Goal: Task Accomplishment & Management: Complete application form

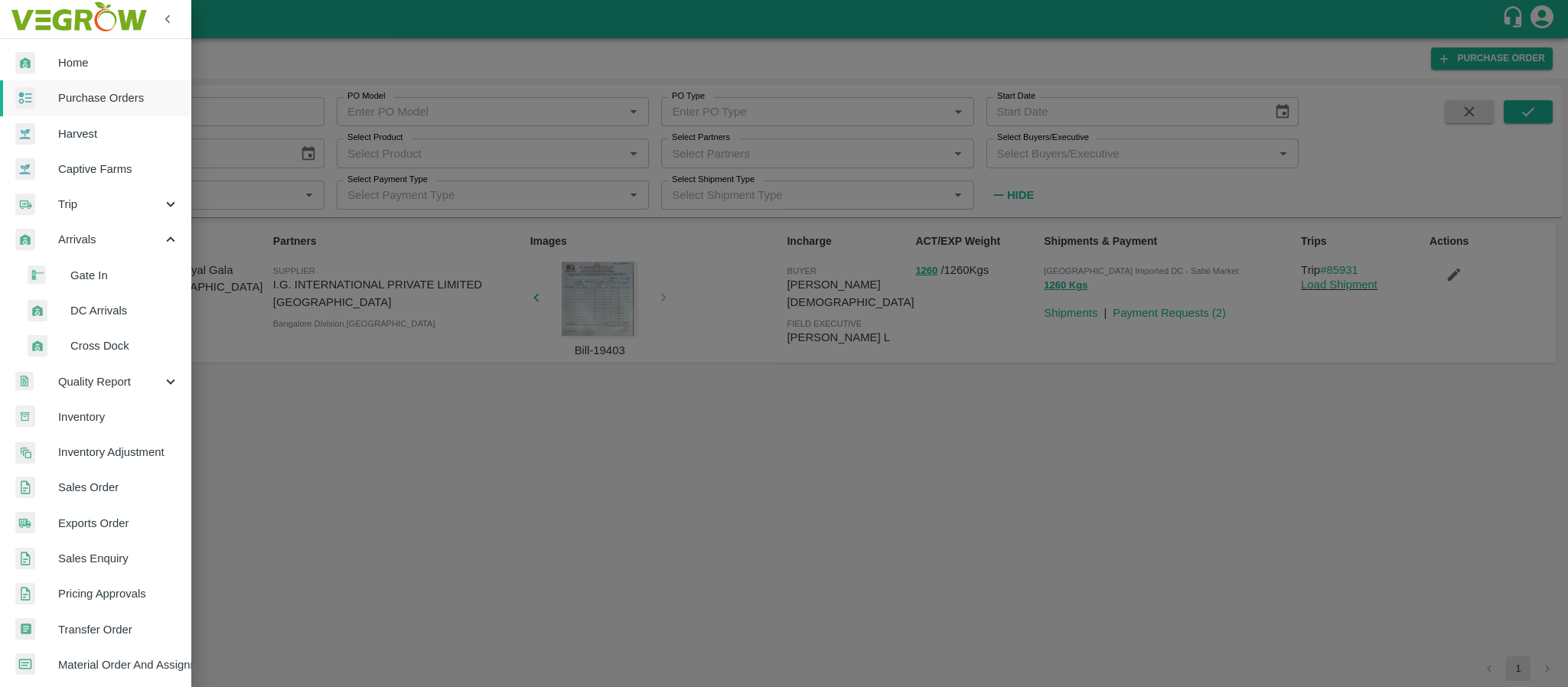
click at [310, 383] on div at bounding box center [784, 344] width 1568 height 687
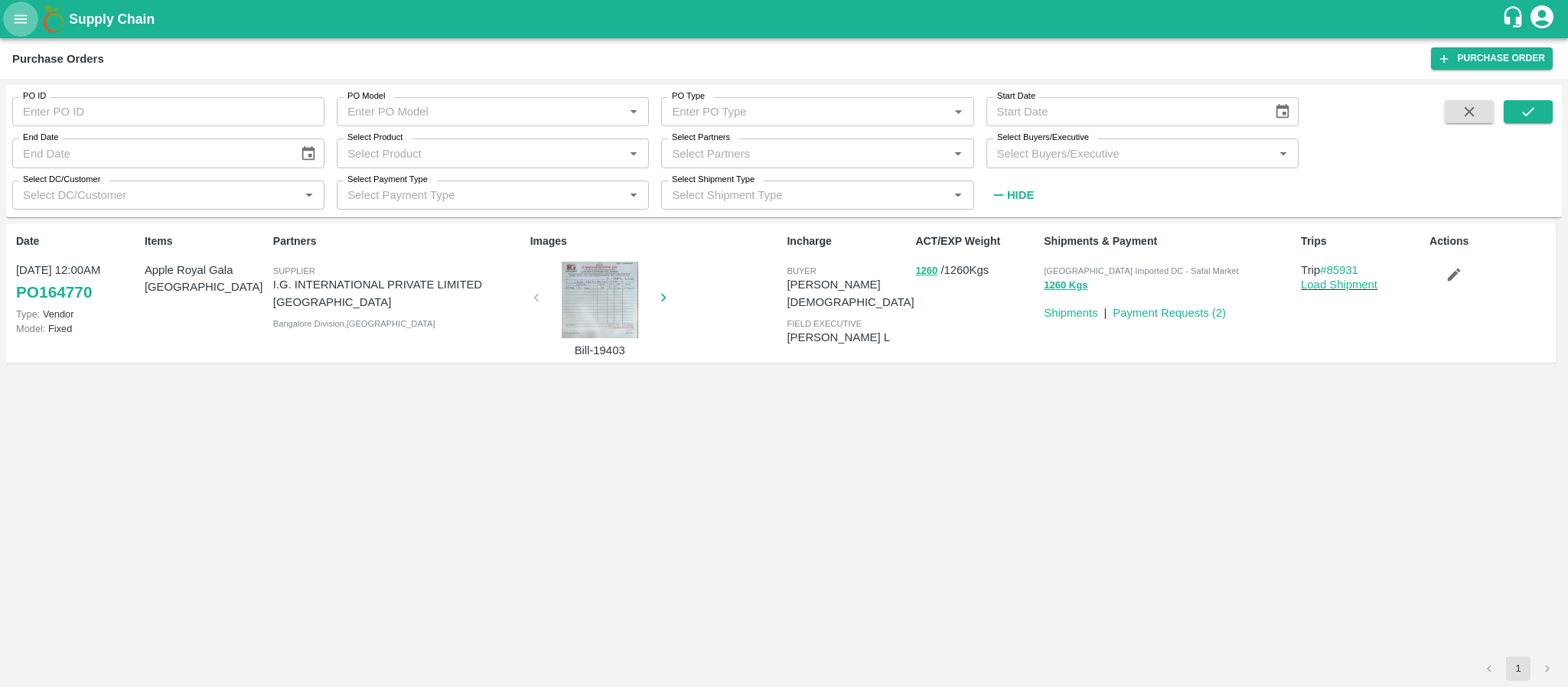
click at [17, 22] on icon "open drawer" at bounding box center [21, 19] width 17 height 17
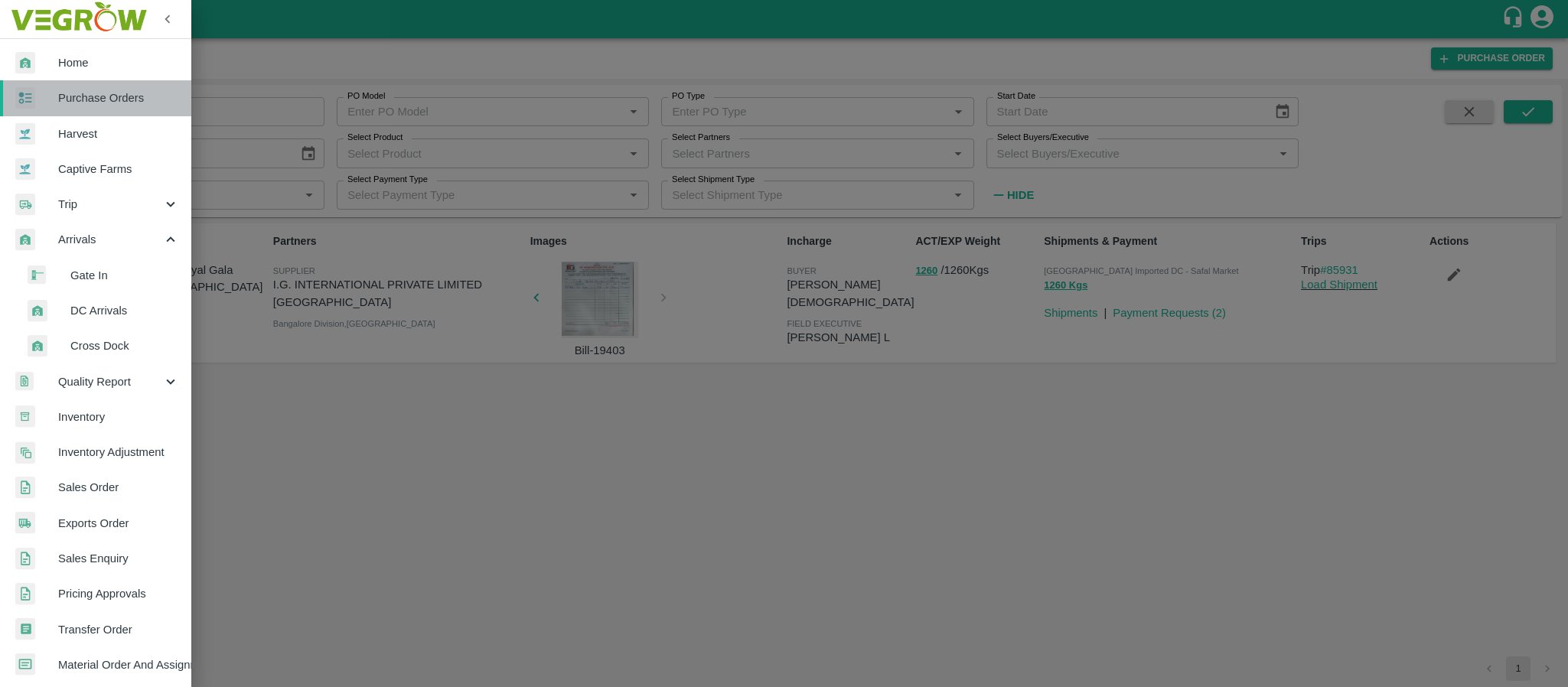
click at [113, 97] on span "Purchase Orders" at bounding box center [118, 98] width 120 height 17
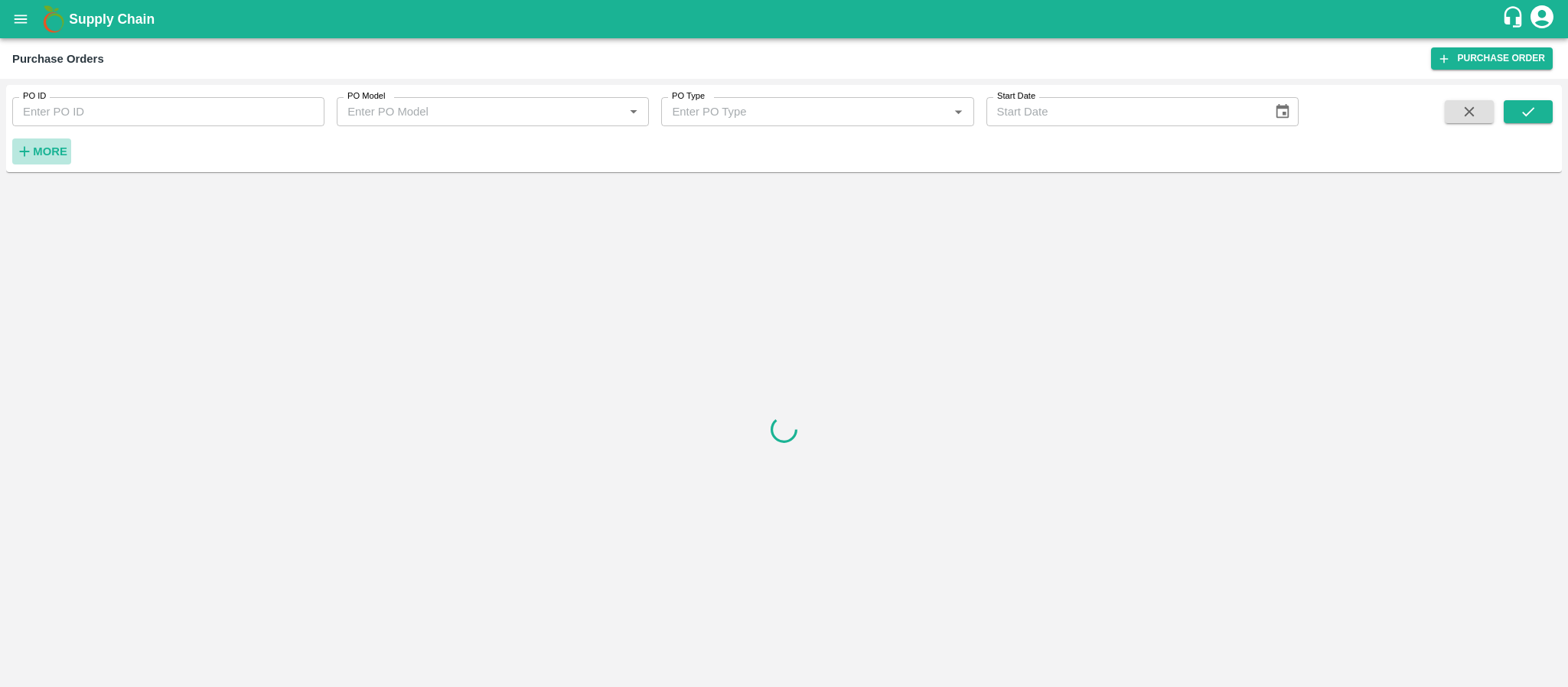
click at [48, 149] on strong "More" at bounding box center [50, 151] width 34 height 12
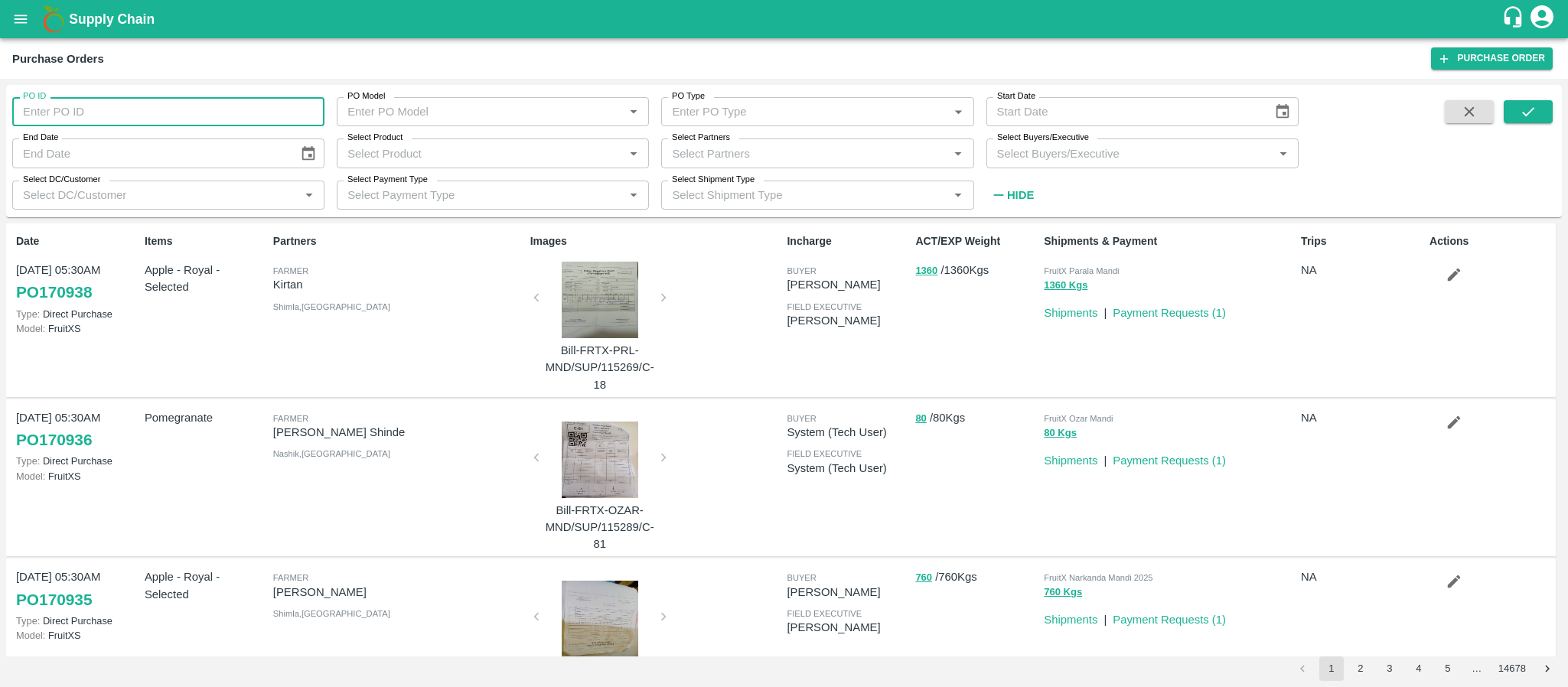
click at [97, 115] on input "PO ID" at bounding box center [168, 111] width 312 height 29
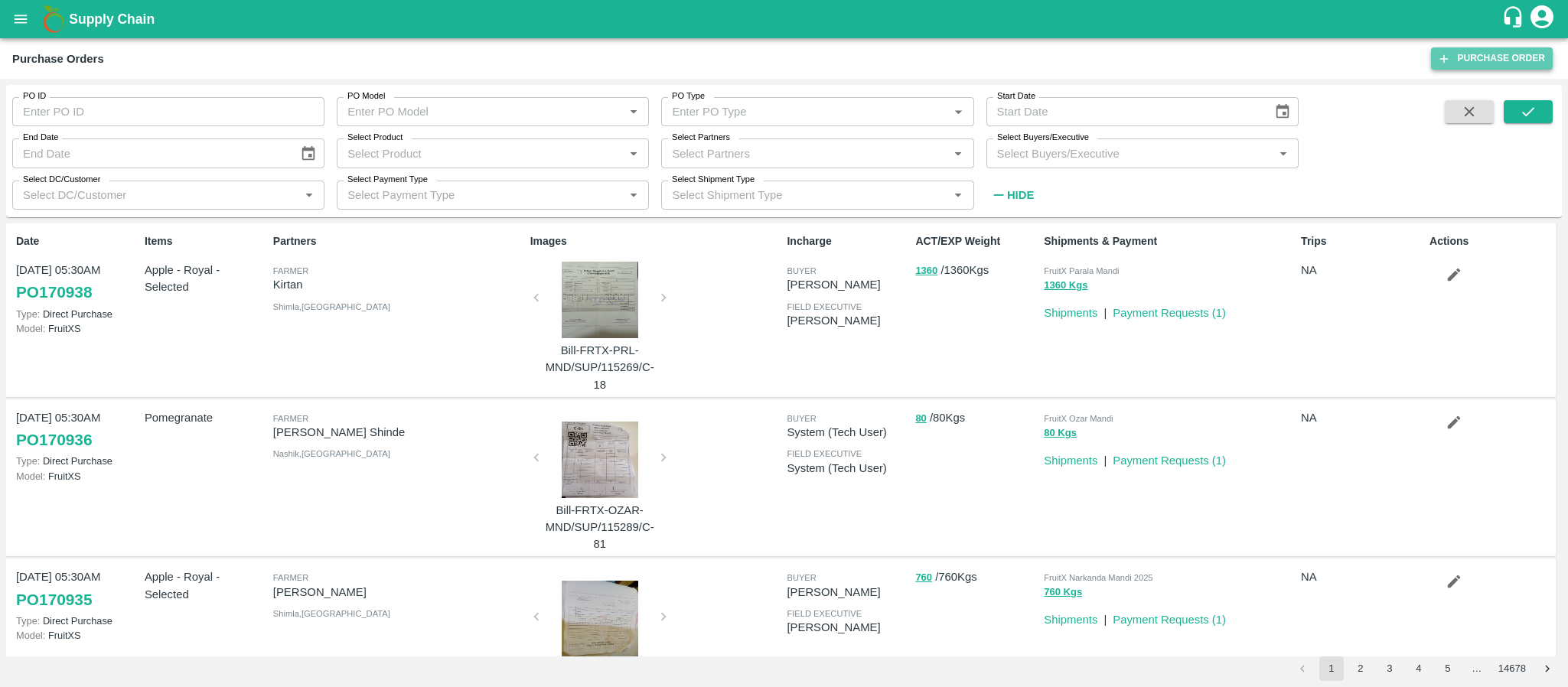
click at [1473, 56] on link "Purchase Order" at bounding box center [1491, 58] width 121 height 22
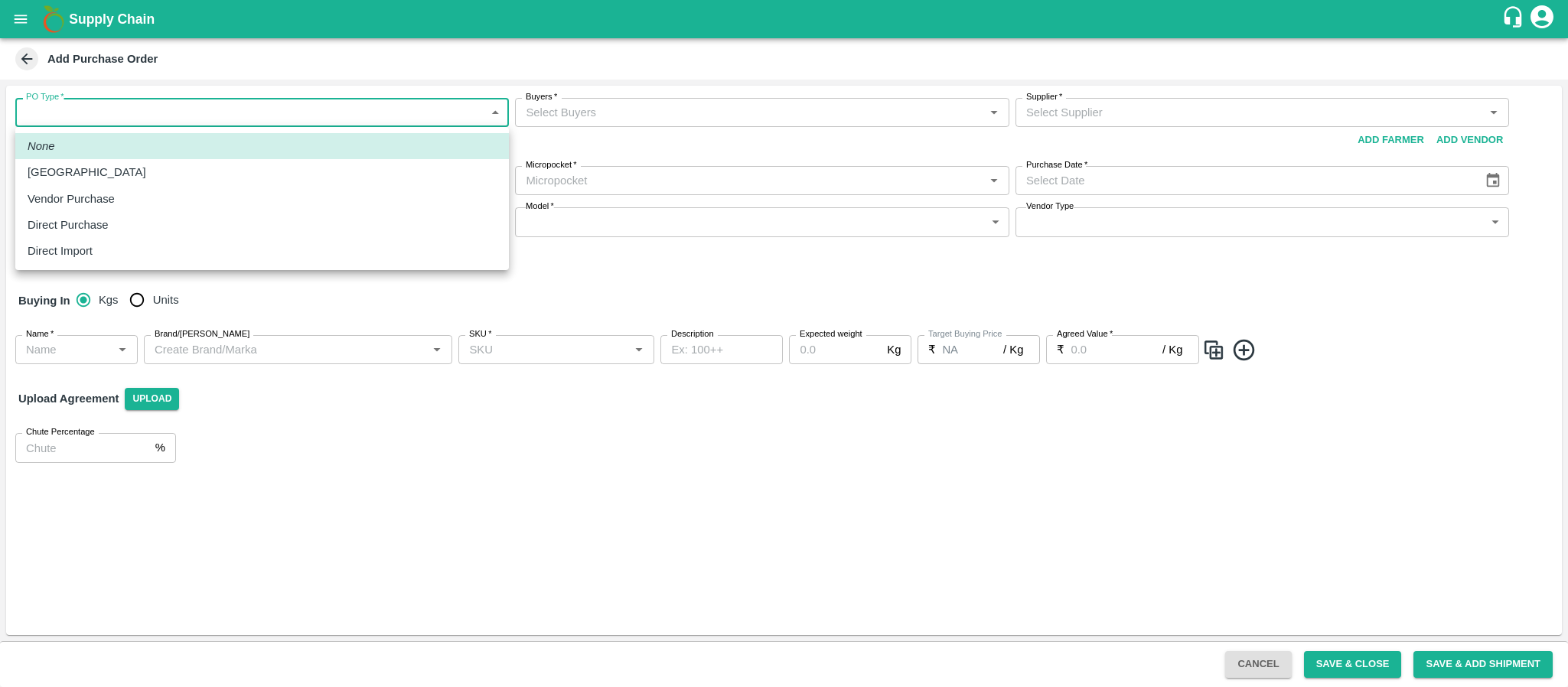
click at [242, 118] on body "Supply Chain Add Purchase Order PO Type   * ​ PO Type Buyers   * Buyers   * Sup…" at bounding box center [784, 344] width 1568 height 687
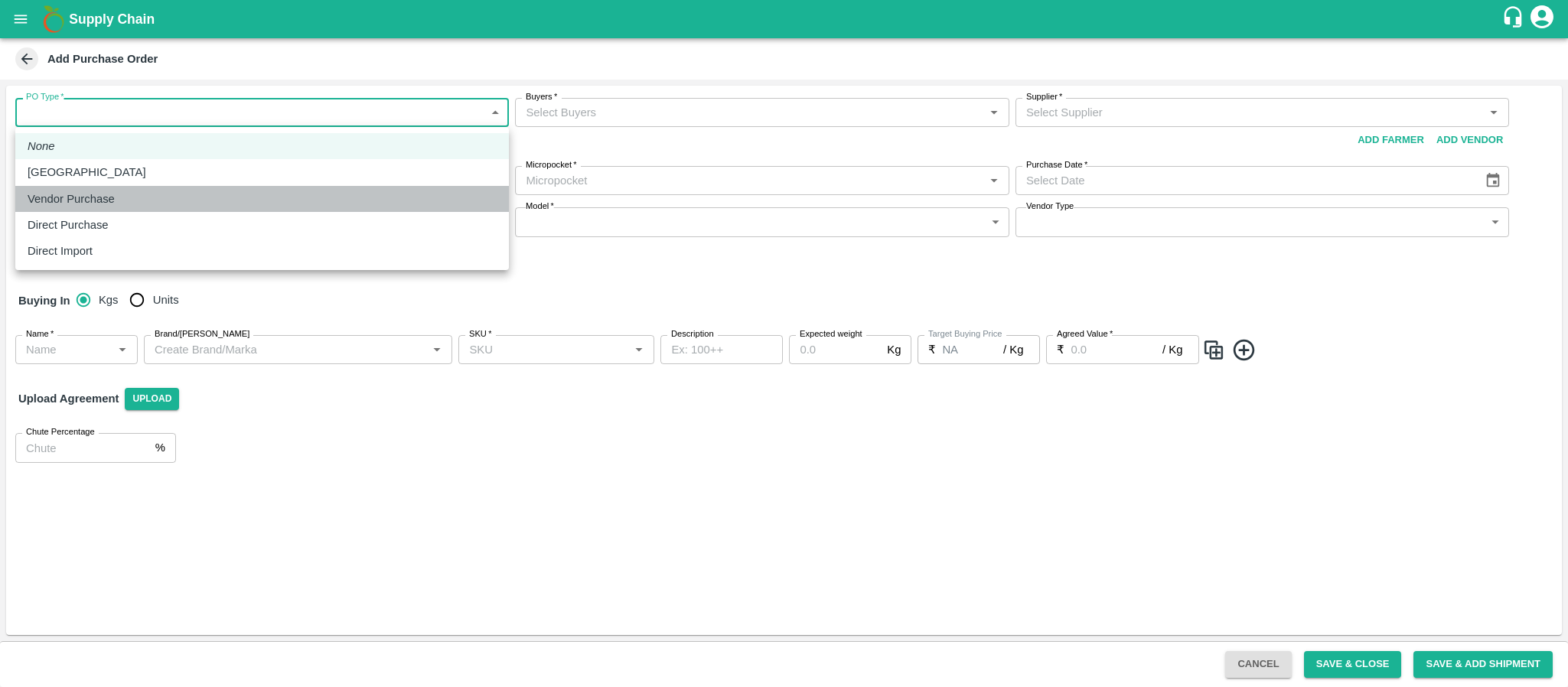
click at [188, 197] on div "Vendor Purchase" at bounding box center [262, 199] width 469 height 17
type input "2"
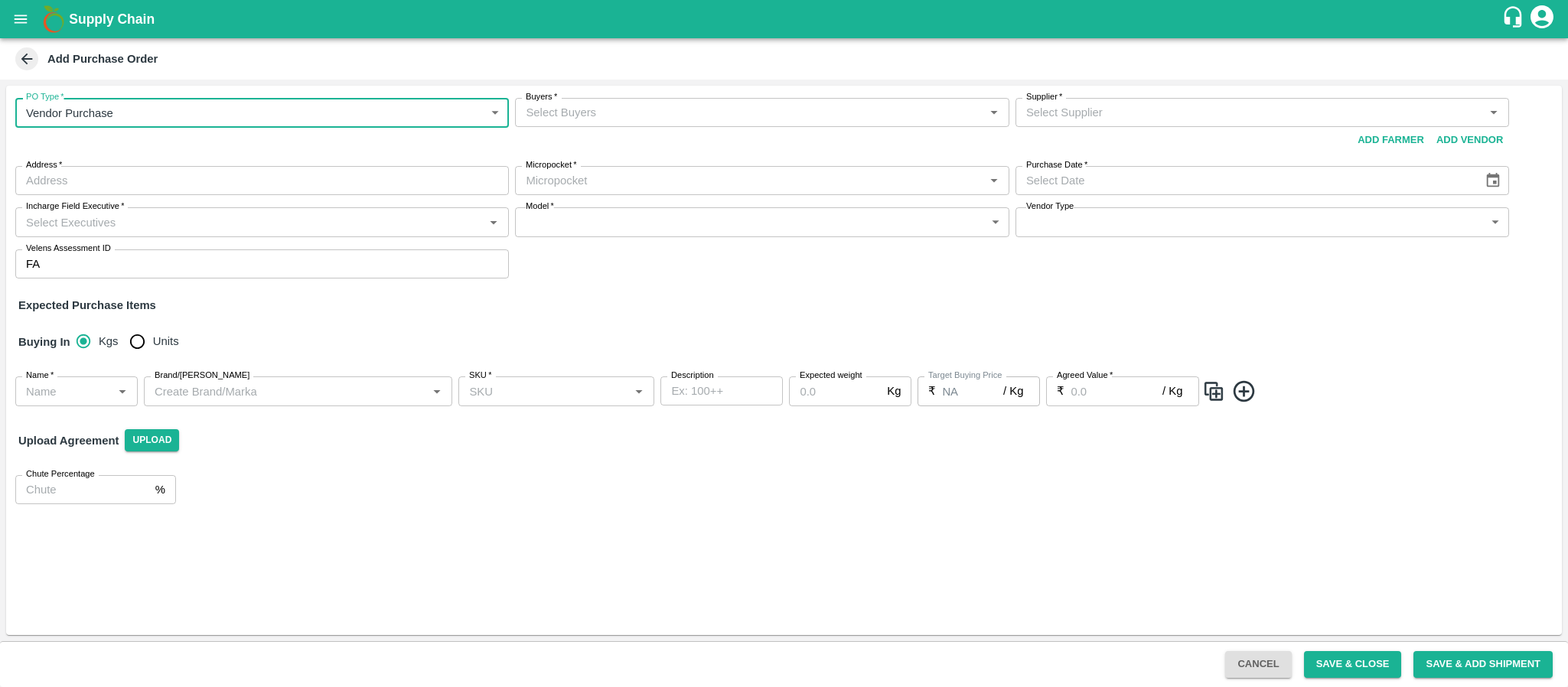
click at [586, 113] on input "Buyers   *" at bounding box center [749, 112] width 459 height 20
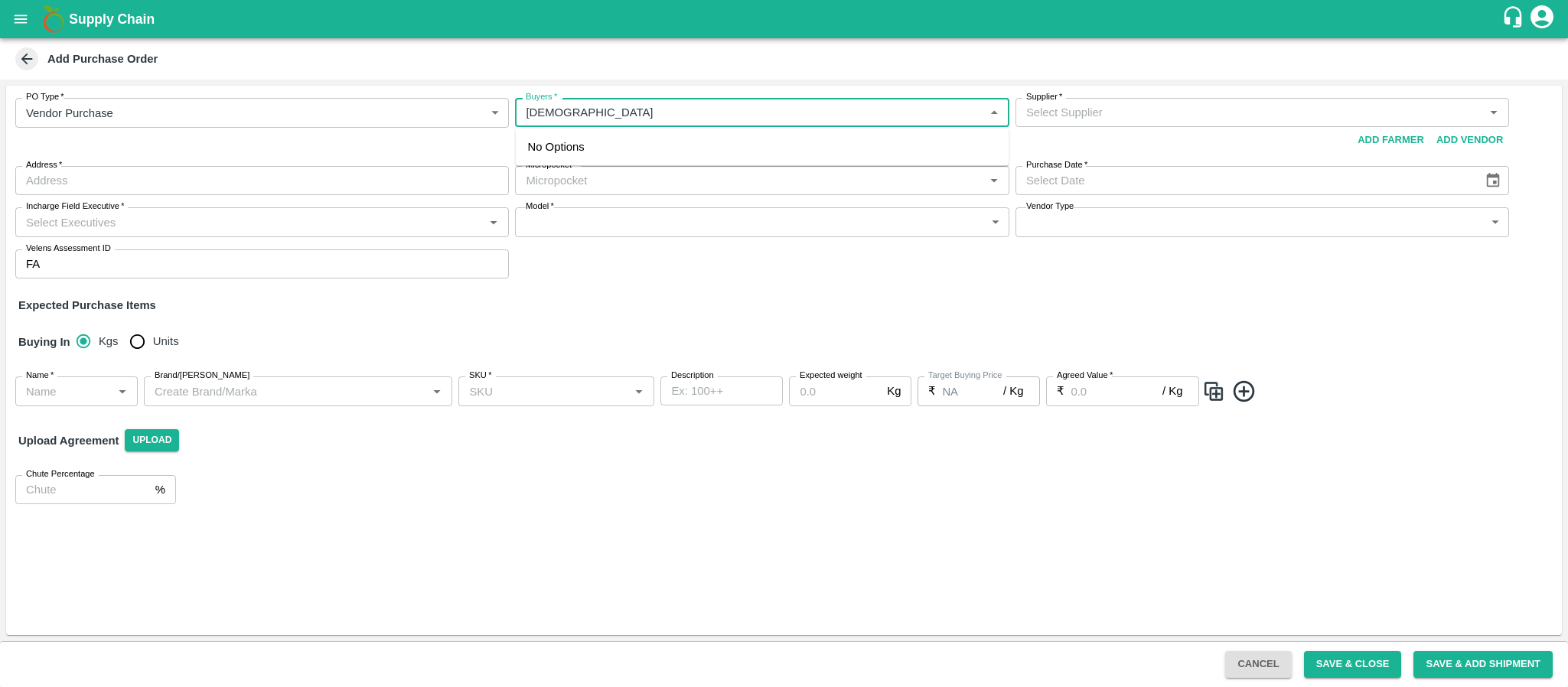
type input "haji"
click at [586, 113] on input "Buyers   *" at bounding box center [749, 112] width 459 height 20
type input "neet"
click at [571, 191] on div "[PERSON_NAME][DEMOGRAPHIC_DATA]" at bounding box center [674, 194] width 220 height 17
click at [1288, 113] on input "Supplier   *" at bounding box center [1249, 112] width 459 height 20
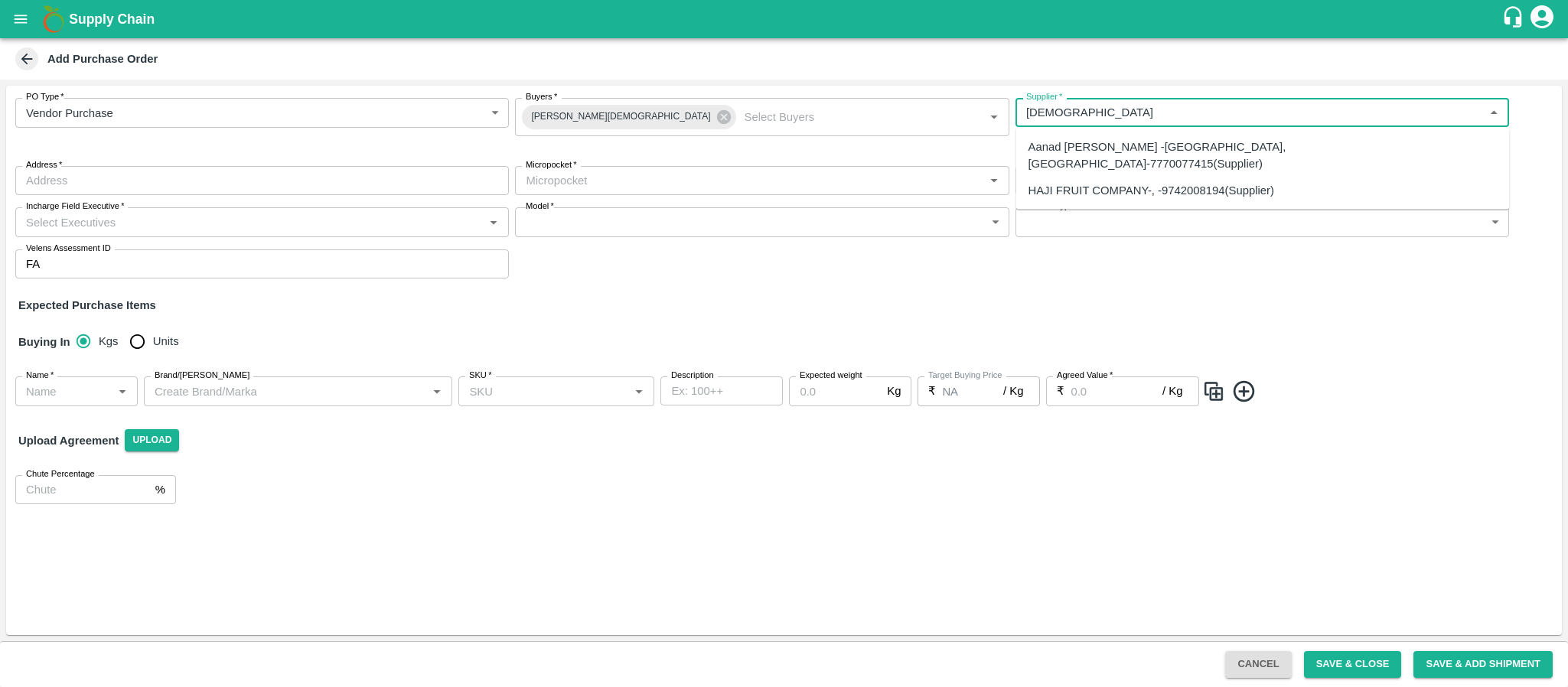
click at [1201, 181] on div "HAJI FRUIT COMPANY-, -9742008194(Supplier)" at bounding box center [1151, 190] width 246 height 17
type input "HAJI FRUIT COMPANY-, -9742008194(Supplier)"
type input ", , ,"
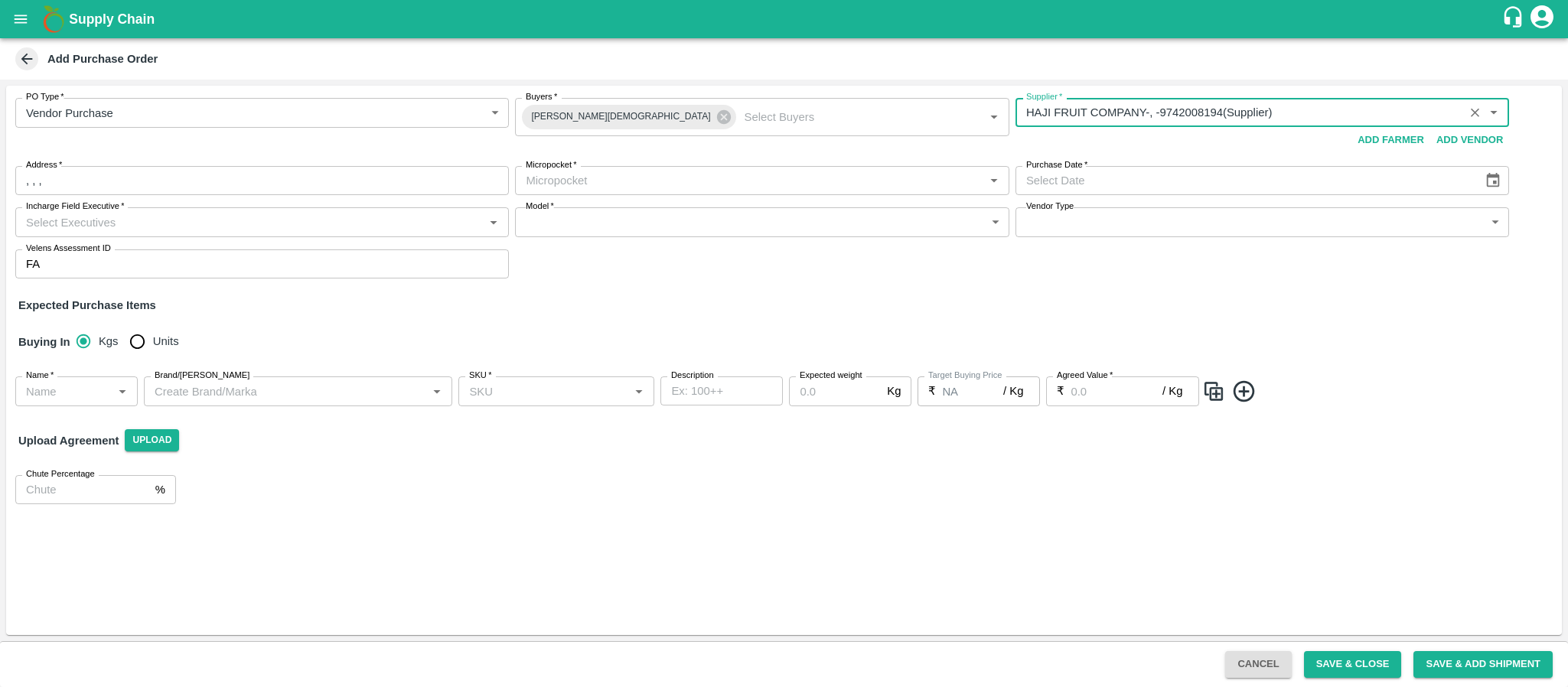
click at [563, 171] on label "Micropocket   *" at bounding box center [551, 165] width 51 height 12
type input "HAJI FRUIT COMPANY-, -9742008194(Supplier)"
click at [563, 171] on input "Micropocket   *" at bounding box center [749, 180] width 459 height 20
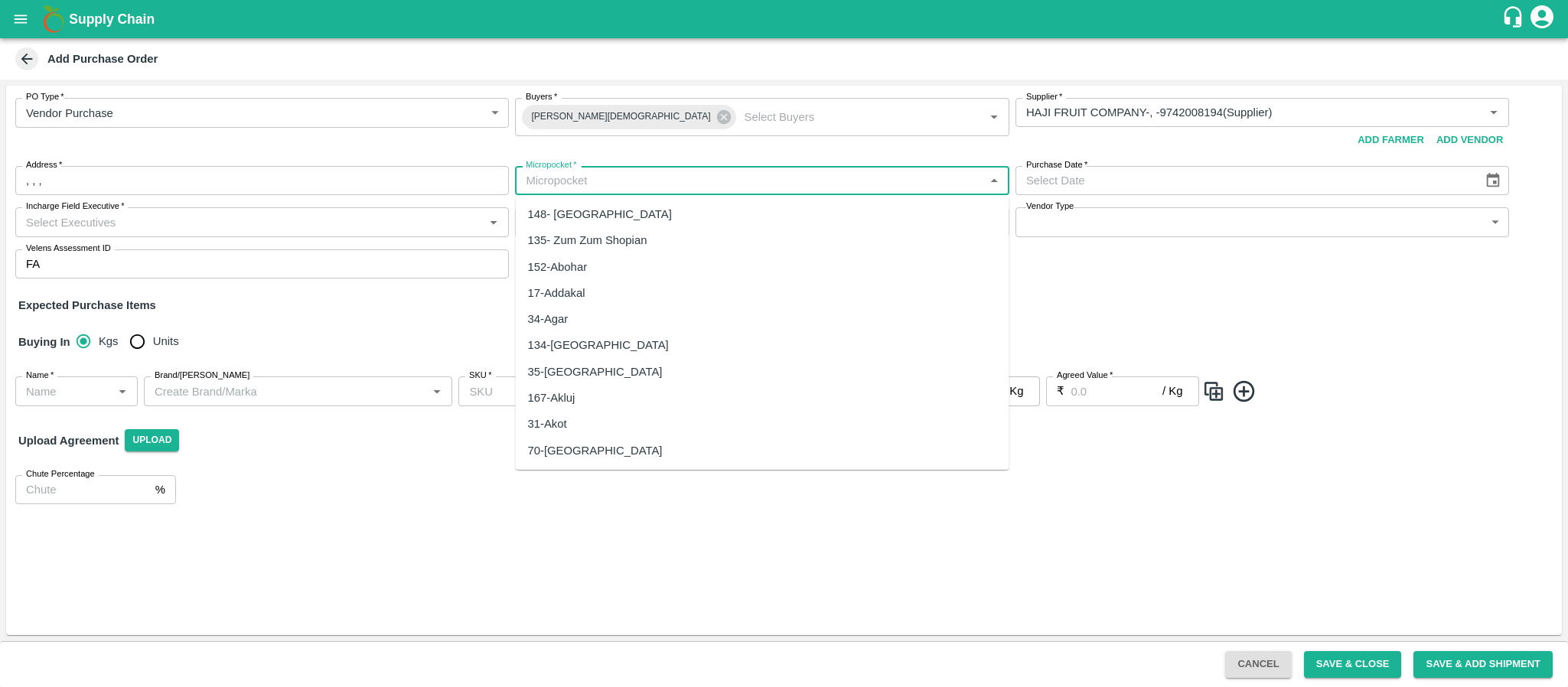
click at [563, 176] on input "Micropocket   *" at bounding box center [749, 180] width 459 height 20
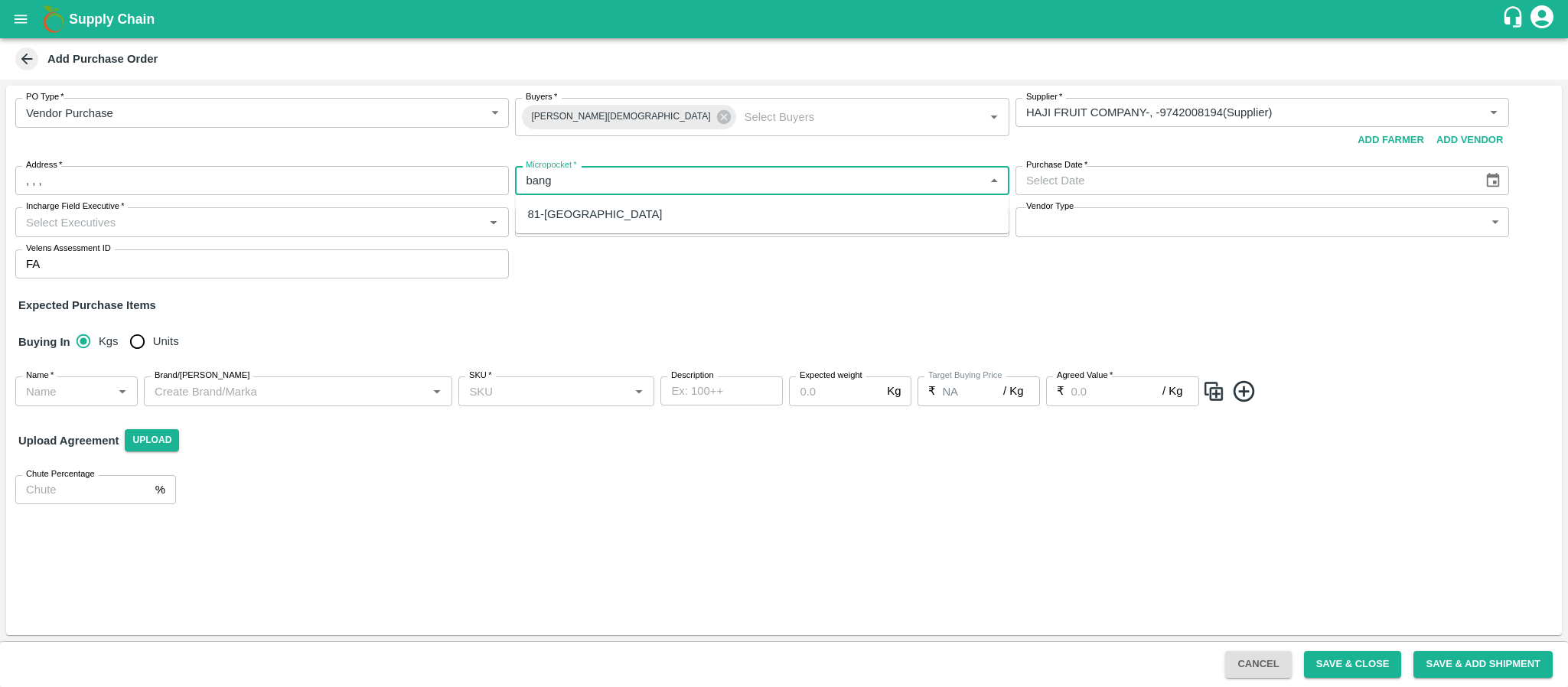
click at [565, 218] on div "81-Bangalore" at bounding box center [596, 214] width 135 height 17
type input "81-Bangalore"
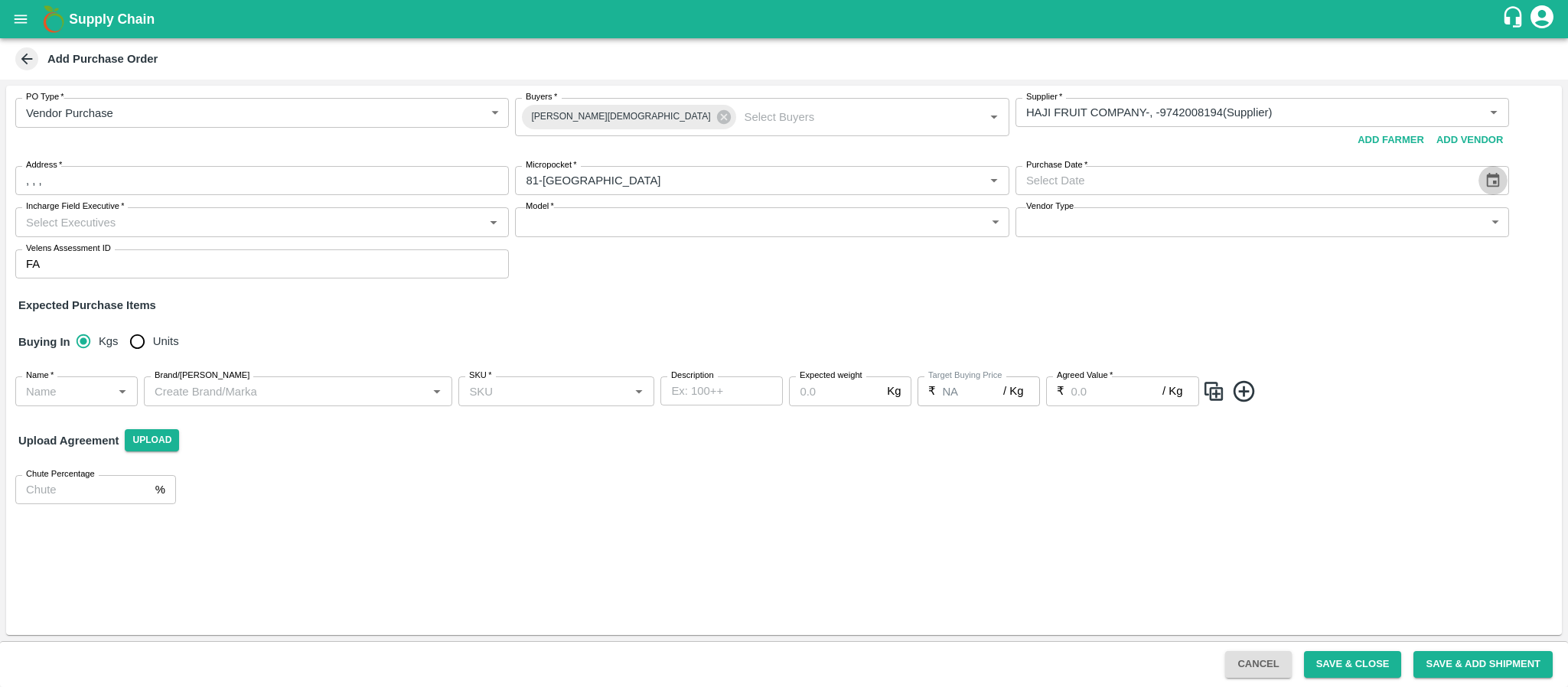
click at [1492, 186] on icon "Choose date" at bounding box center [1493, 179] width 13 height 14
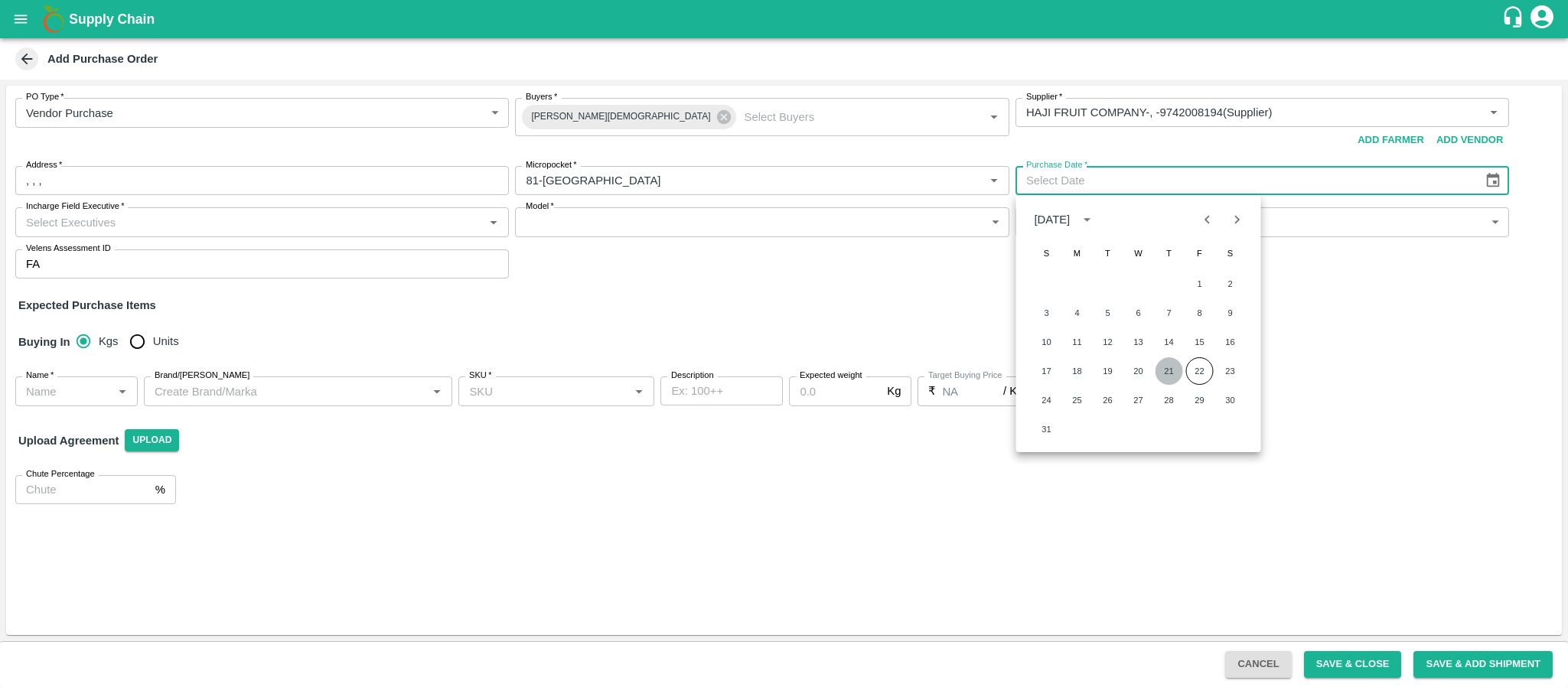
click at [1176, 367] on button "21" at bounding box center [1169, 371] width 28 height 28
type input "21/08/2025"
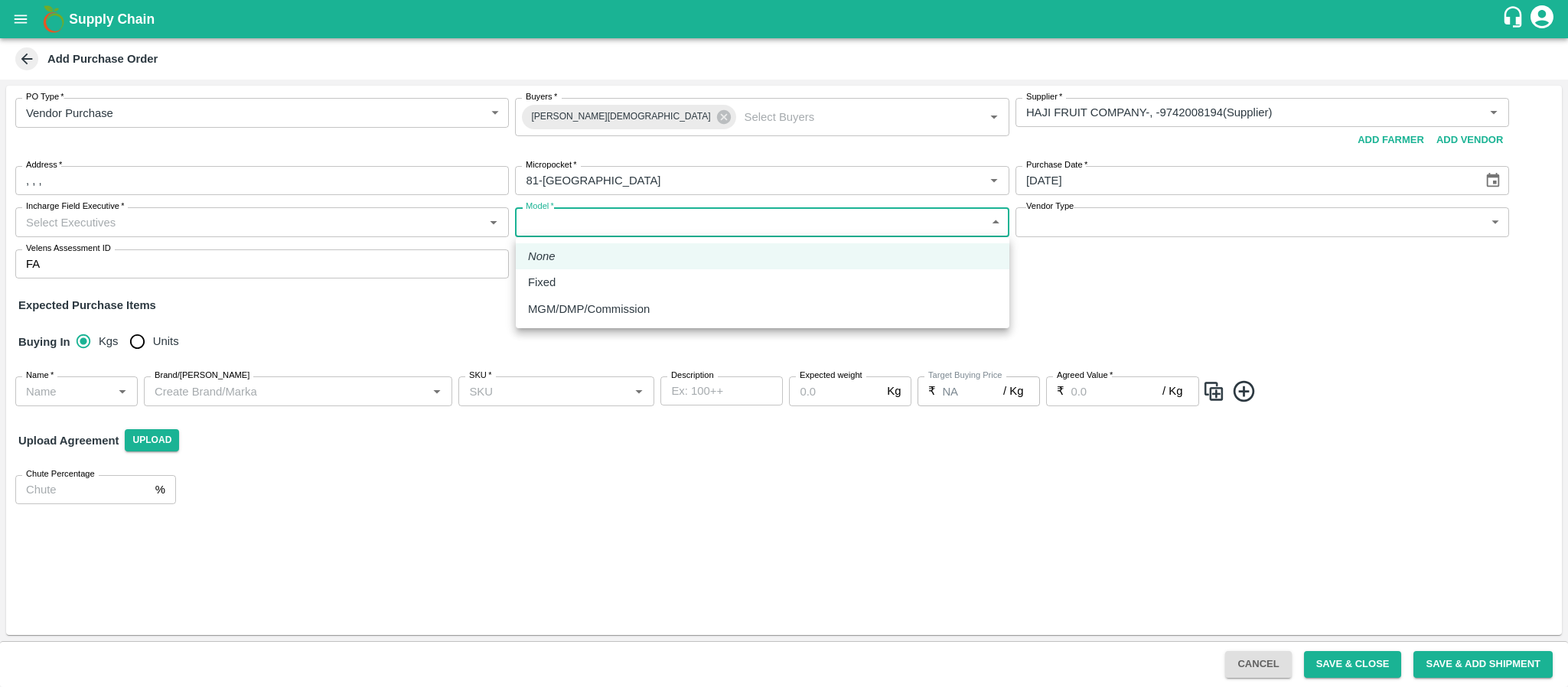
click at [598, 220] on body "Supply Chain Add Purchase Order PO Type   * Vendor Purchase 2 PO Type Buyers   …" at bounding box center [784, 344] width 1568 height 687
click at [259, 221] on div at bounding box center [784, 344] width 1568 height 687
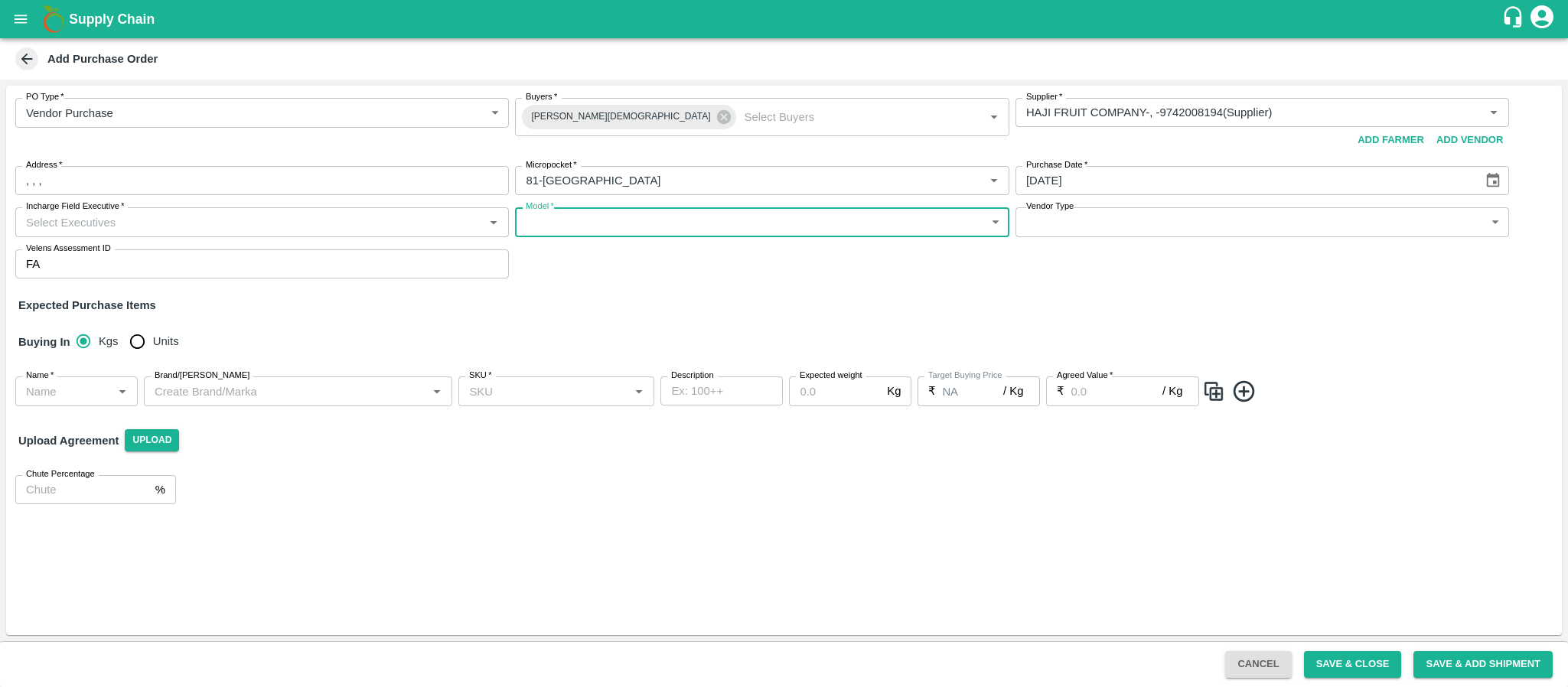
click at [259, 221] on input "Incharge Field Executive   *" at bounding box center [249, 221] width 459 height 20
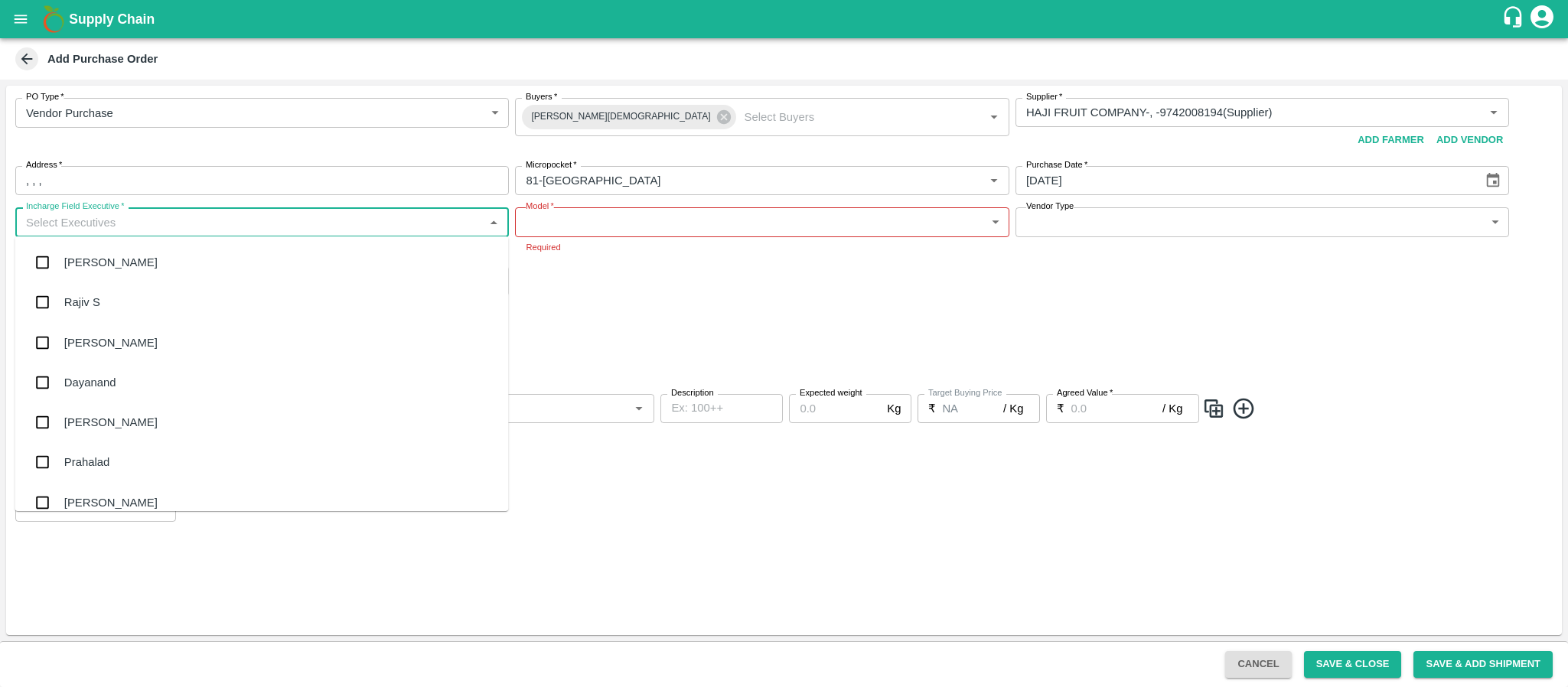
type input "n"
type input "anda"
click at [116, 292] on div "[PERSON_NAME] L" at bounding box center [262, 303] width 493 height 40
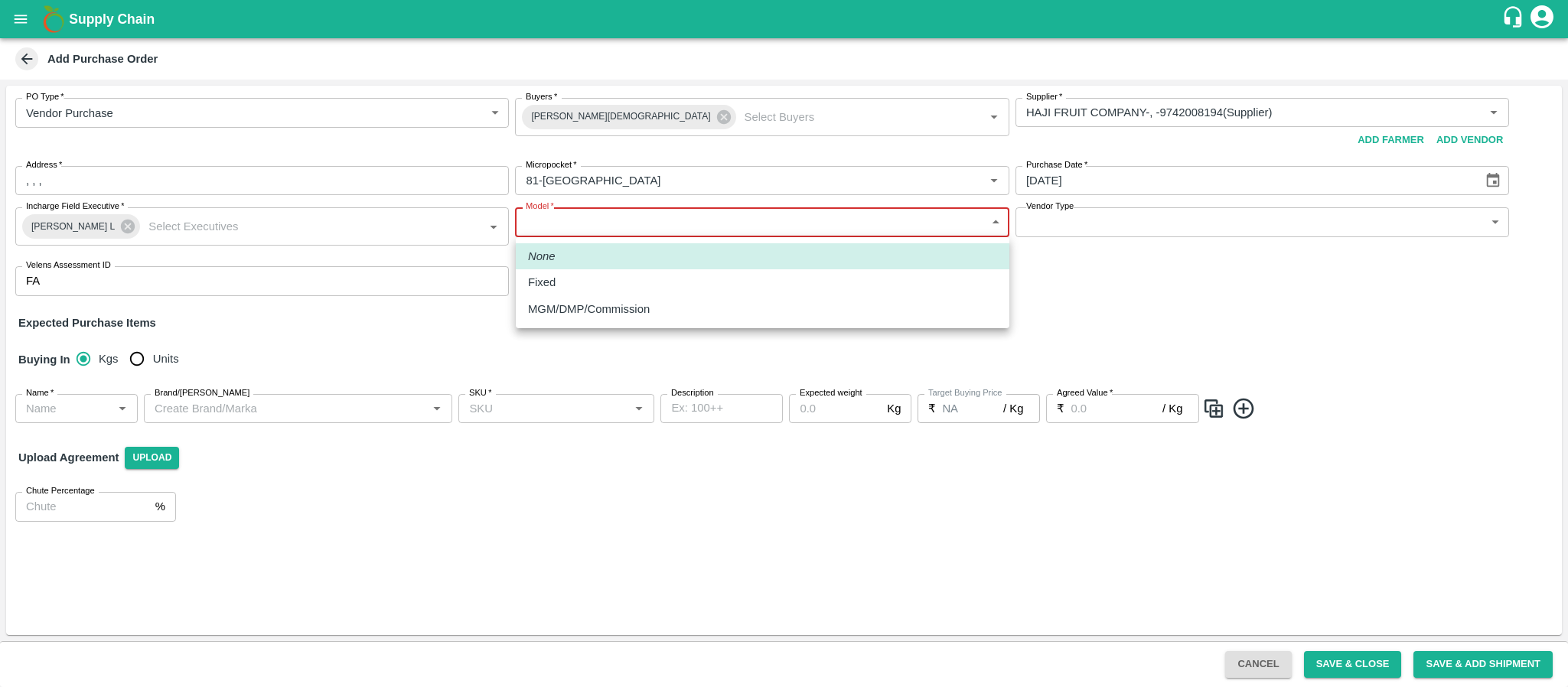
click at [636, 220] on body "Supply Chain Add Purchase Order PO Type   * Vendor Purchase 2 PO Type Buyers   …" at bounding box center [784, 344] width 1568 height 687
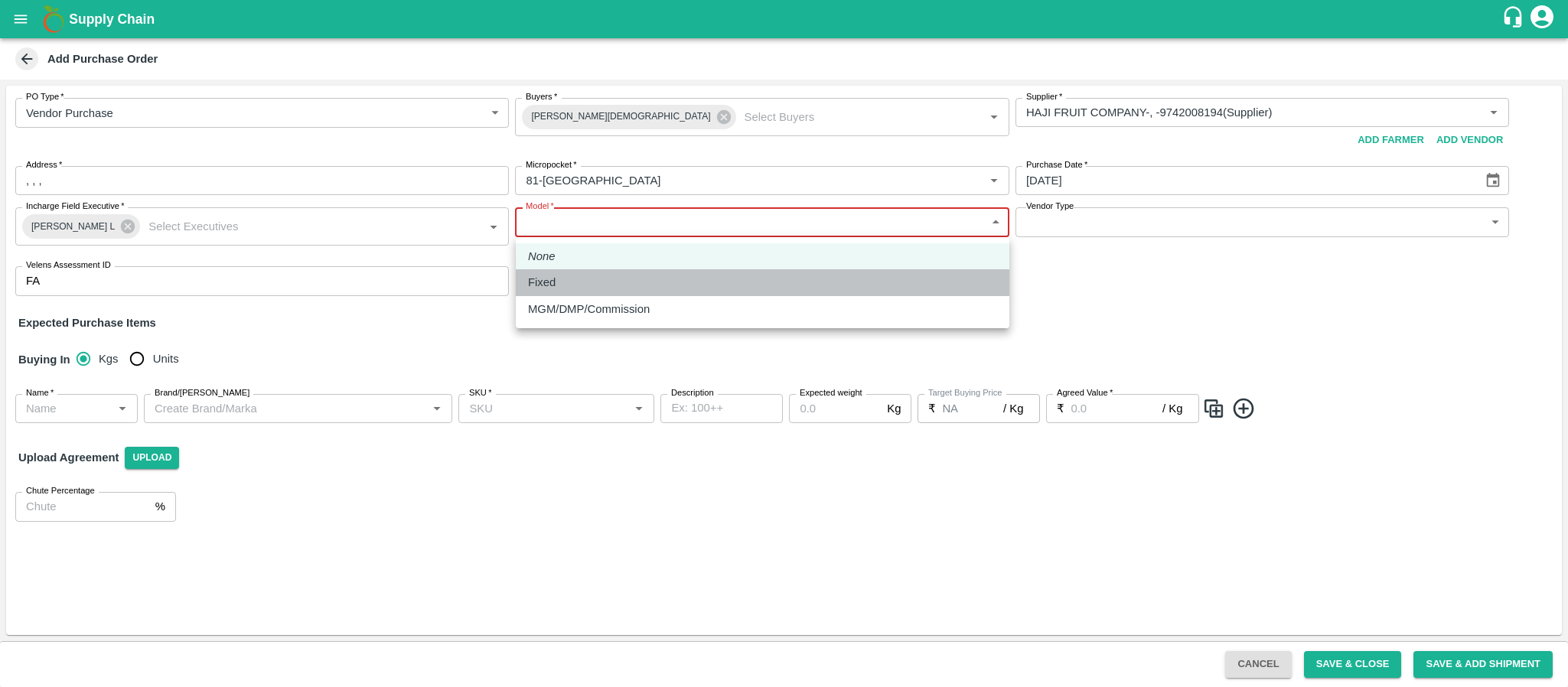
click at [616, 283] on div "Fixed" at bounding box center [763, 283] width 469 height 17
type input "Fixed"
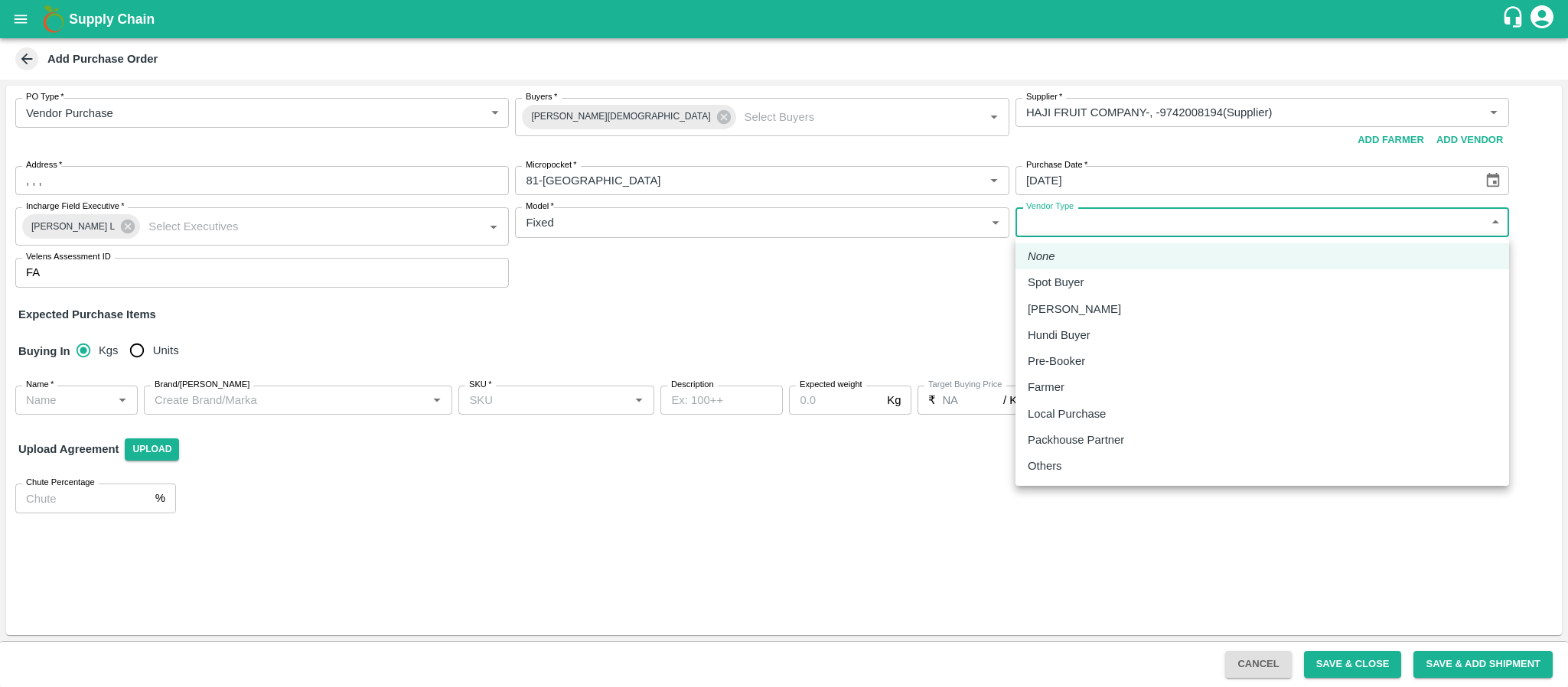
click at [1099, 228] on body "Supply Chain Add Purchase Order PO Type   * Vendor Purchase 2 PO Type Buyers   …" at bounding box center [784, 344] width 1568 height 687
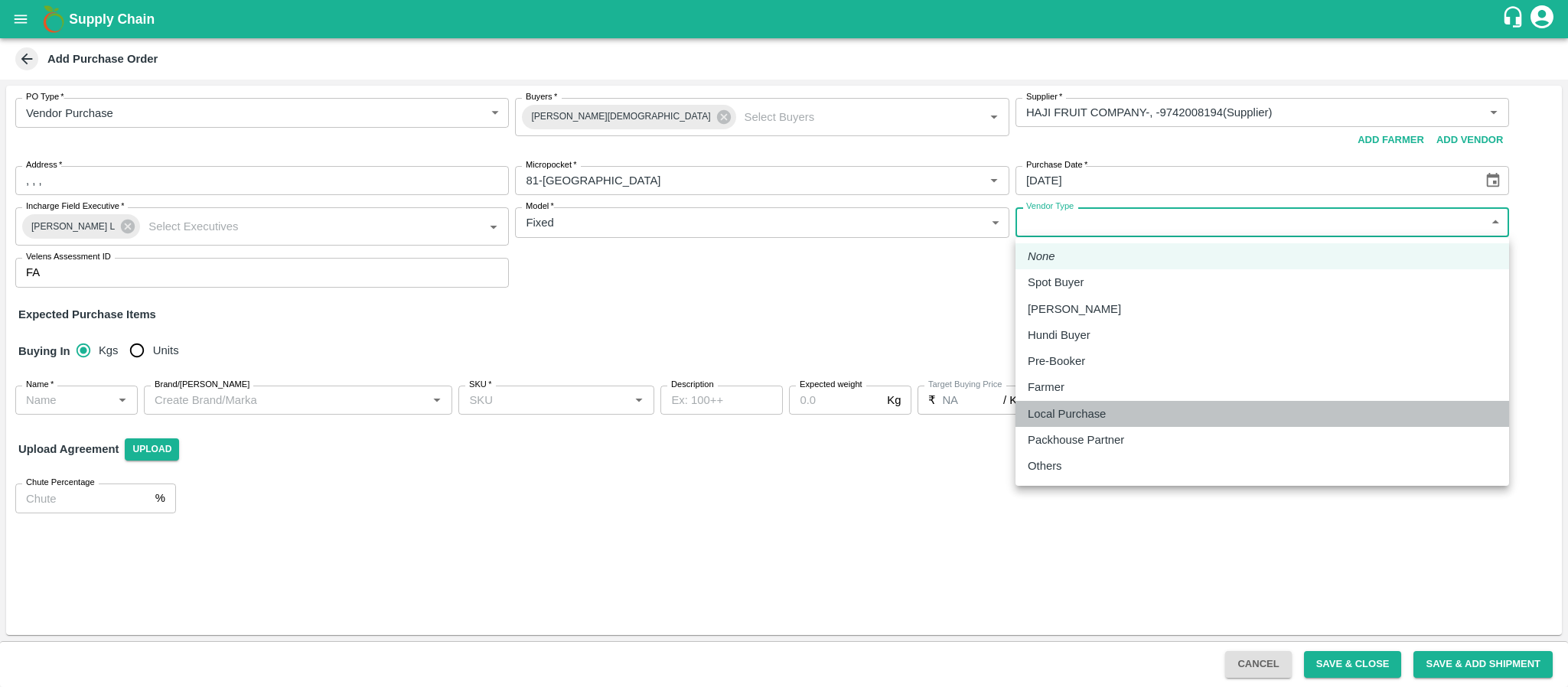
click at [1079, 409] on p "Local Purchase" at bounding box center [1066, 414] width 78 height 17
type input "LOCAL_PURCHASE"
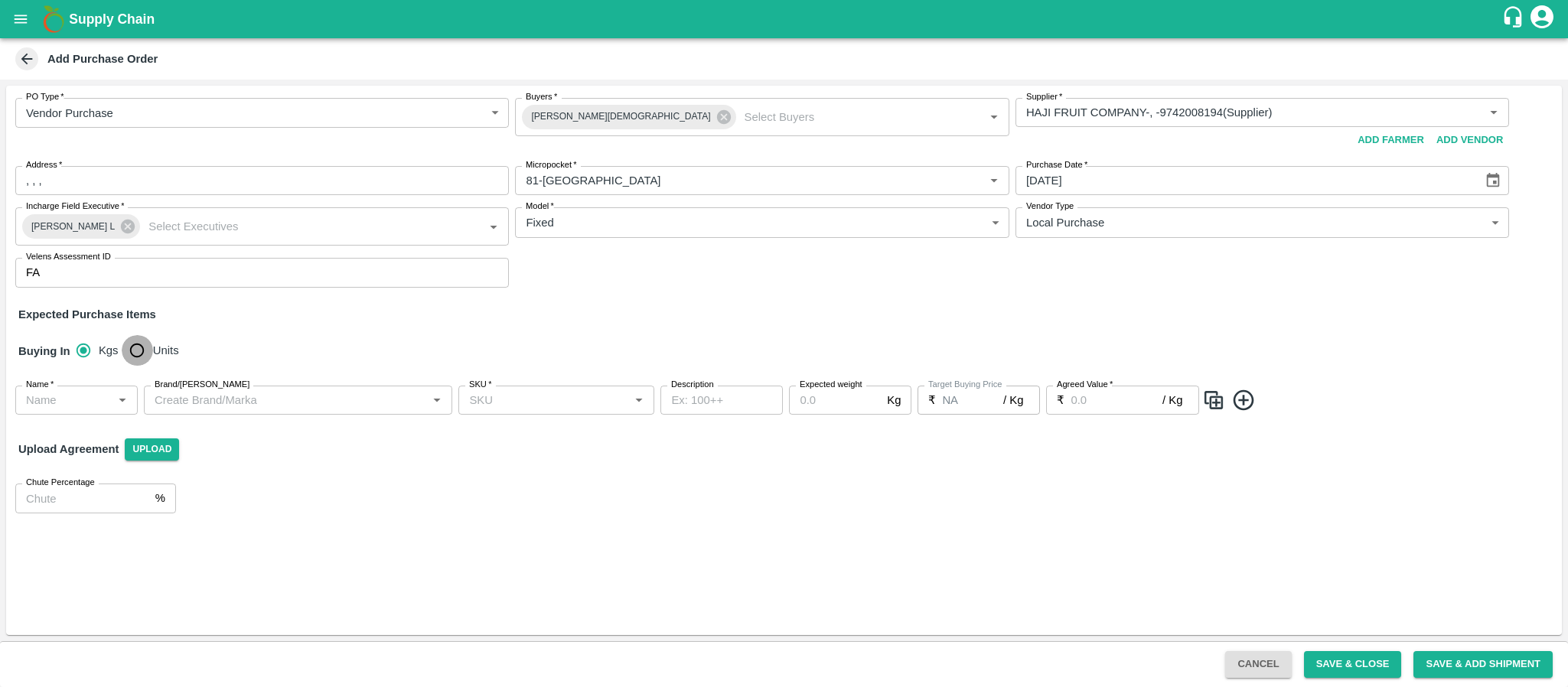
click at [144, 354] on input "Units" at bounding box center [137, 350] width 30 height 30
radio input "true"
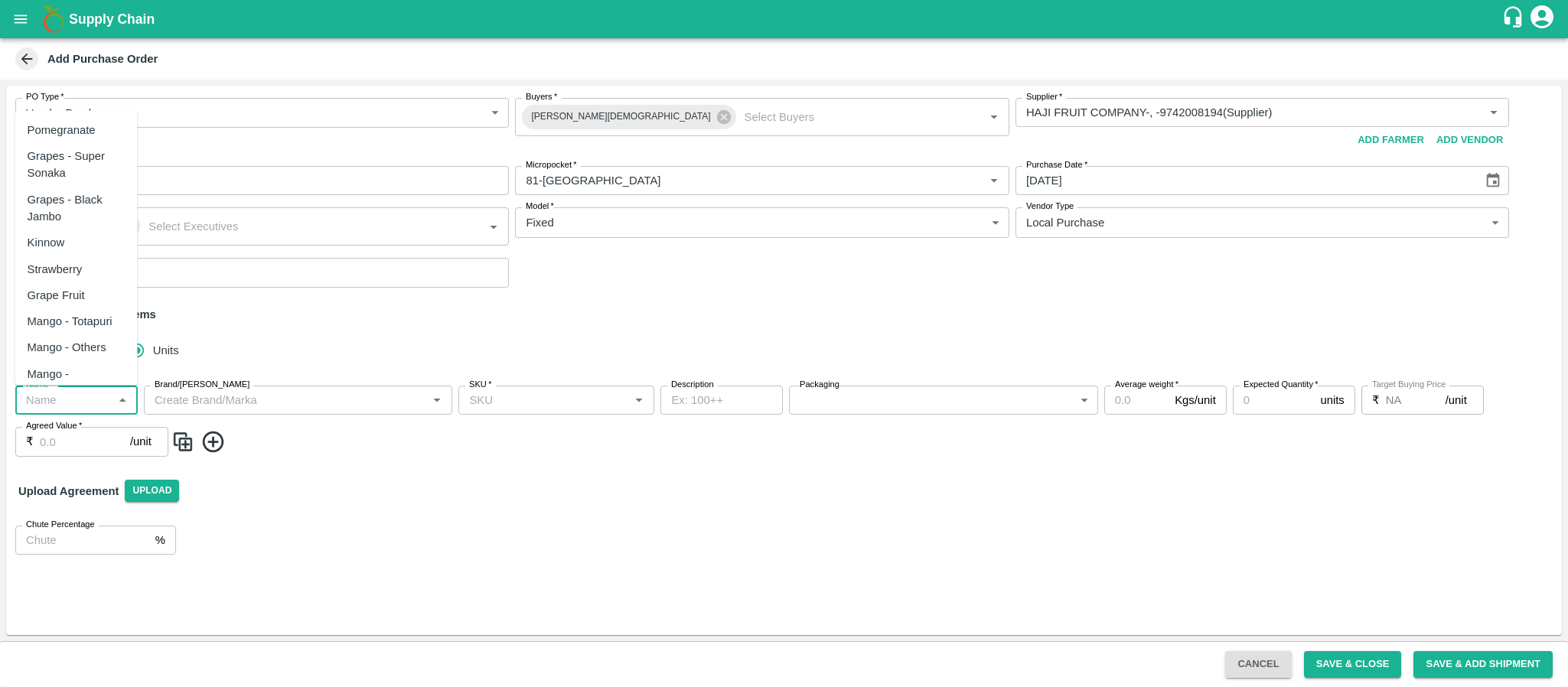
click at [77, 396] on input "Name   *" at bounding box center [64, 399] width 88 height 20
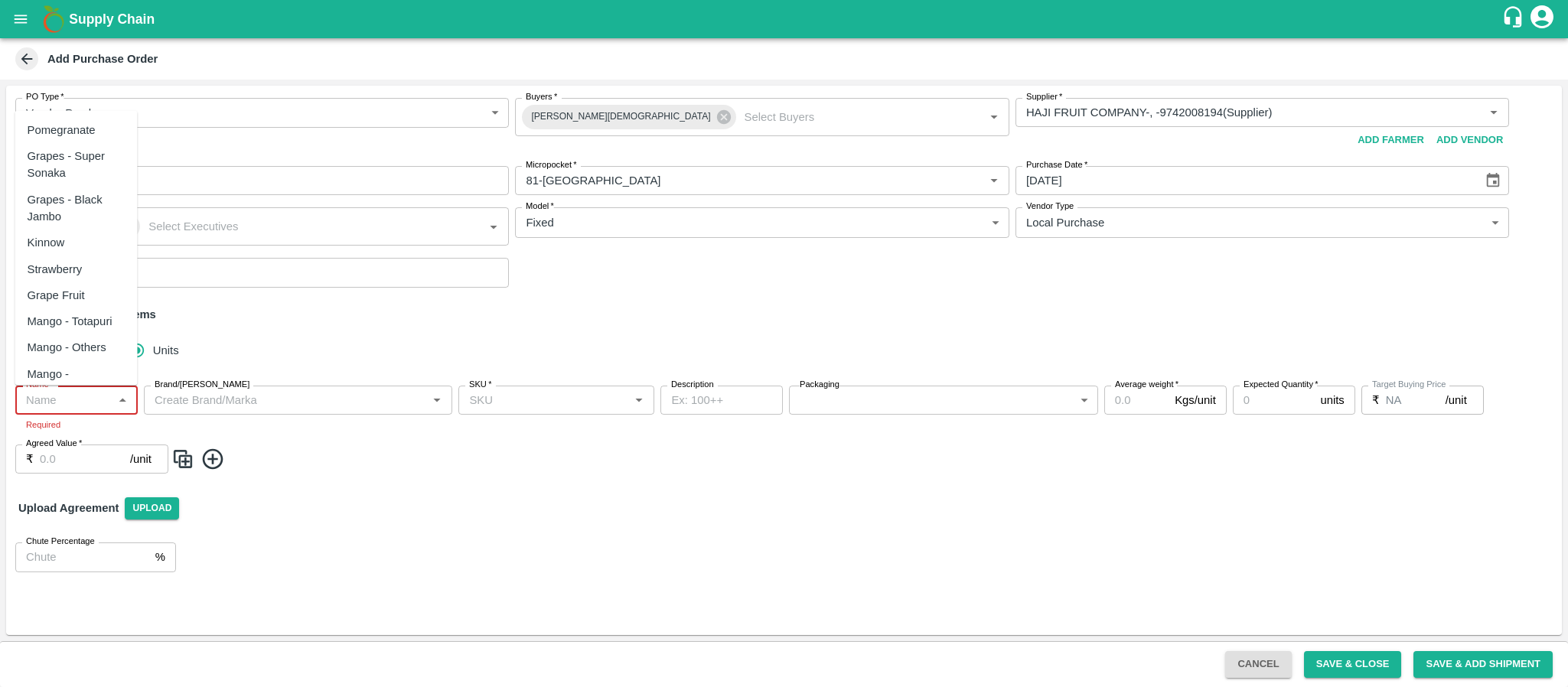
click at [42, 396] on input "Name   *" at bounding box center [64, 399] width 88 height 20
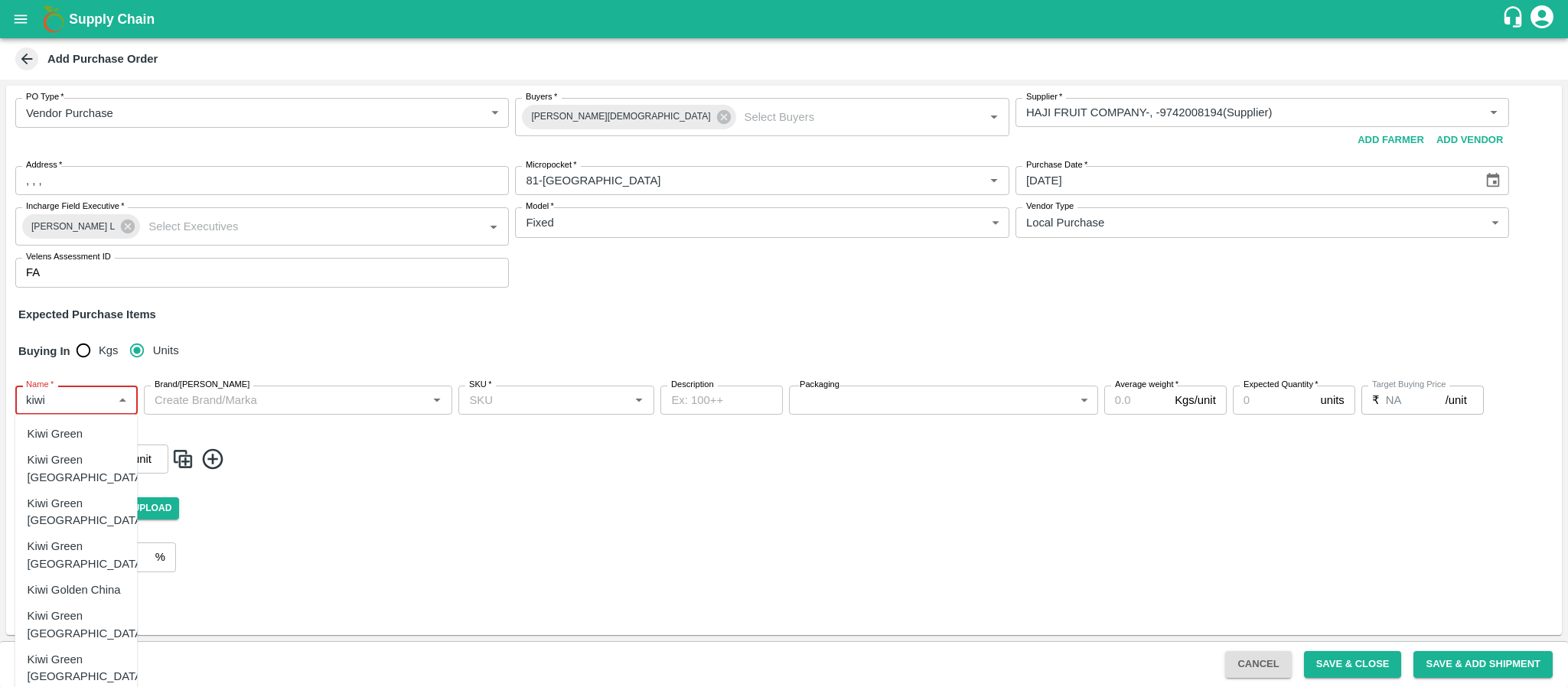
click at [90, 538] on div "Kiwi Green [GEOGRAPHIC_DATA]" at bounding box center [86, 555] width 119 height 34
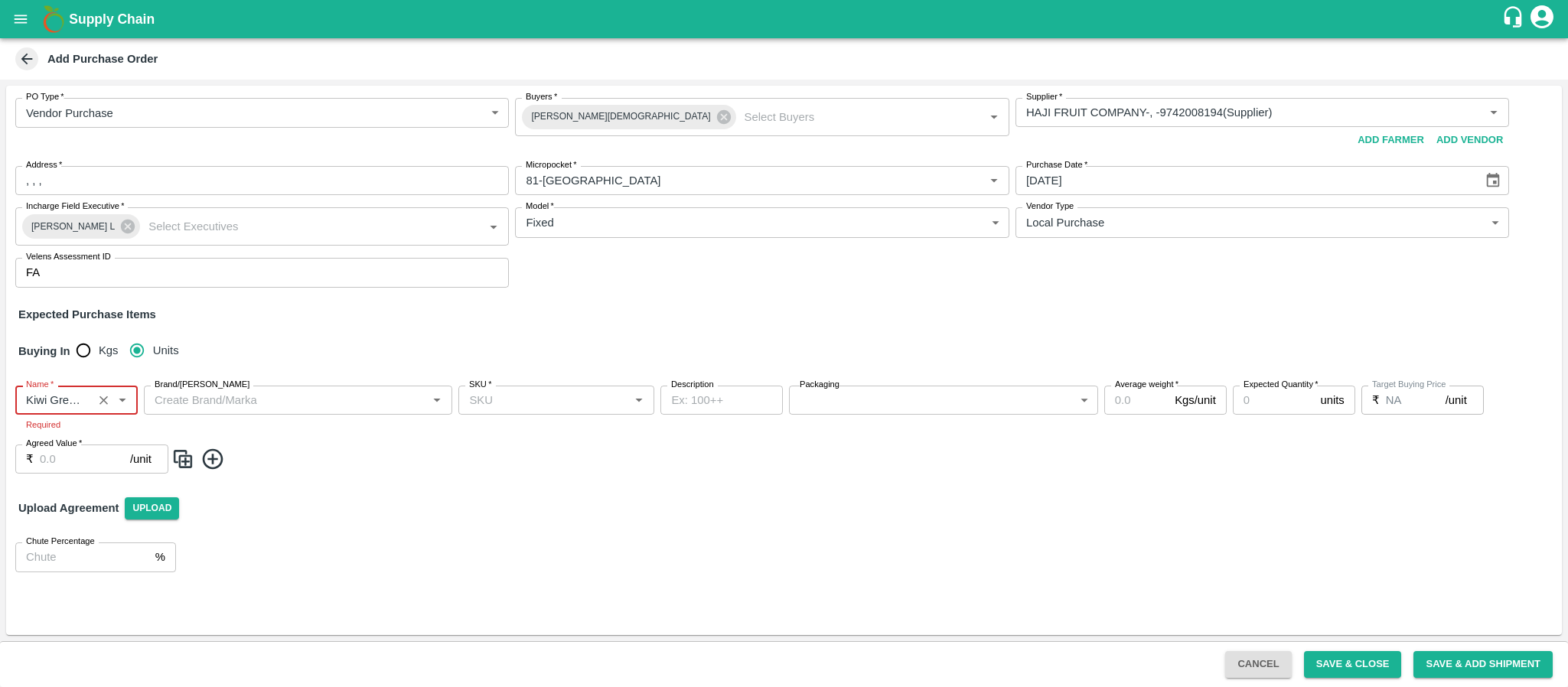
type input "Kiwi Green [GEOGRAPHIC_DATA]"
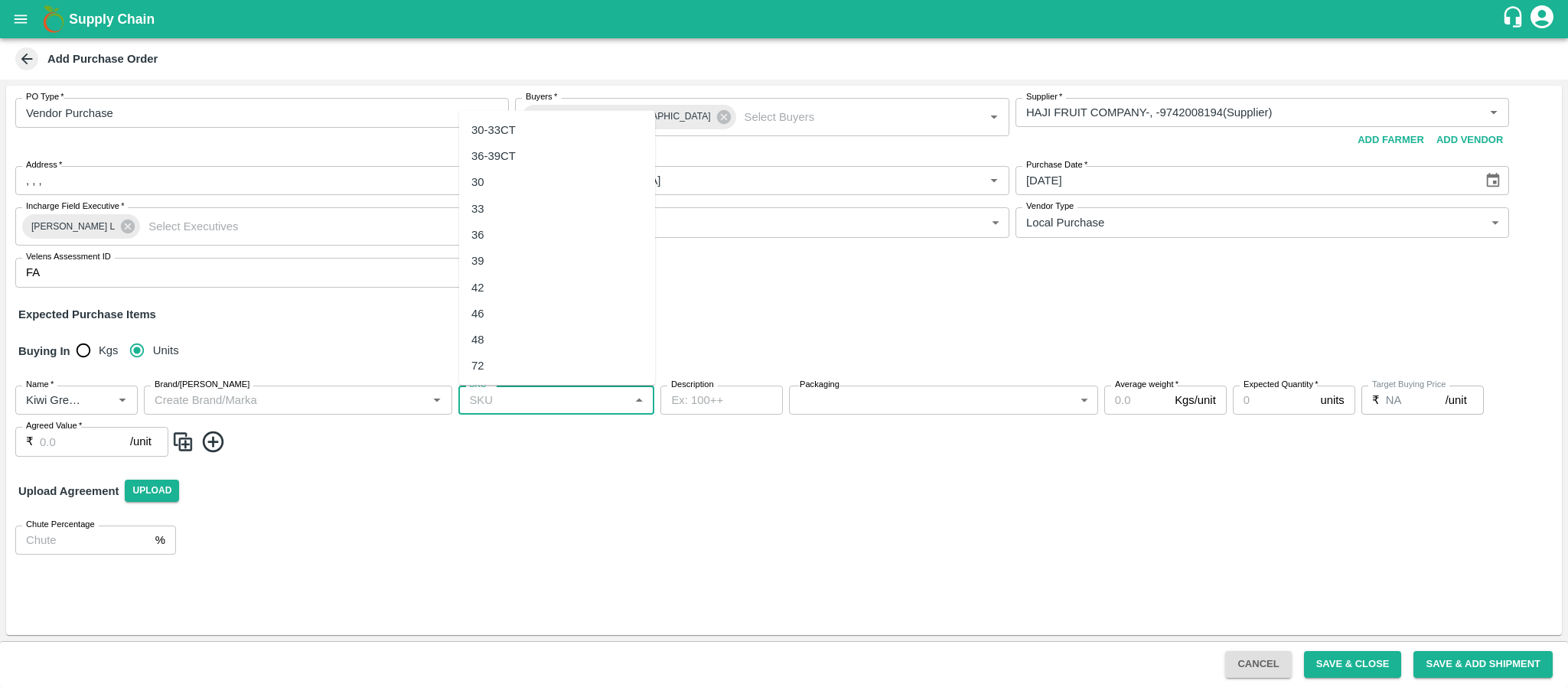
click at [500, 396] on input "SKU   *" at bounding box center [544, 399] width 161 height 20
click at [493, 232] on div "36" at bounding box center [557, 233] width 195 height 26
type input "36"
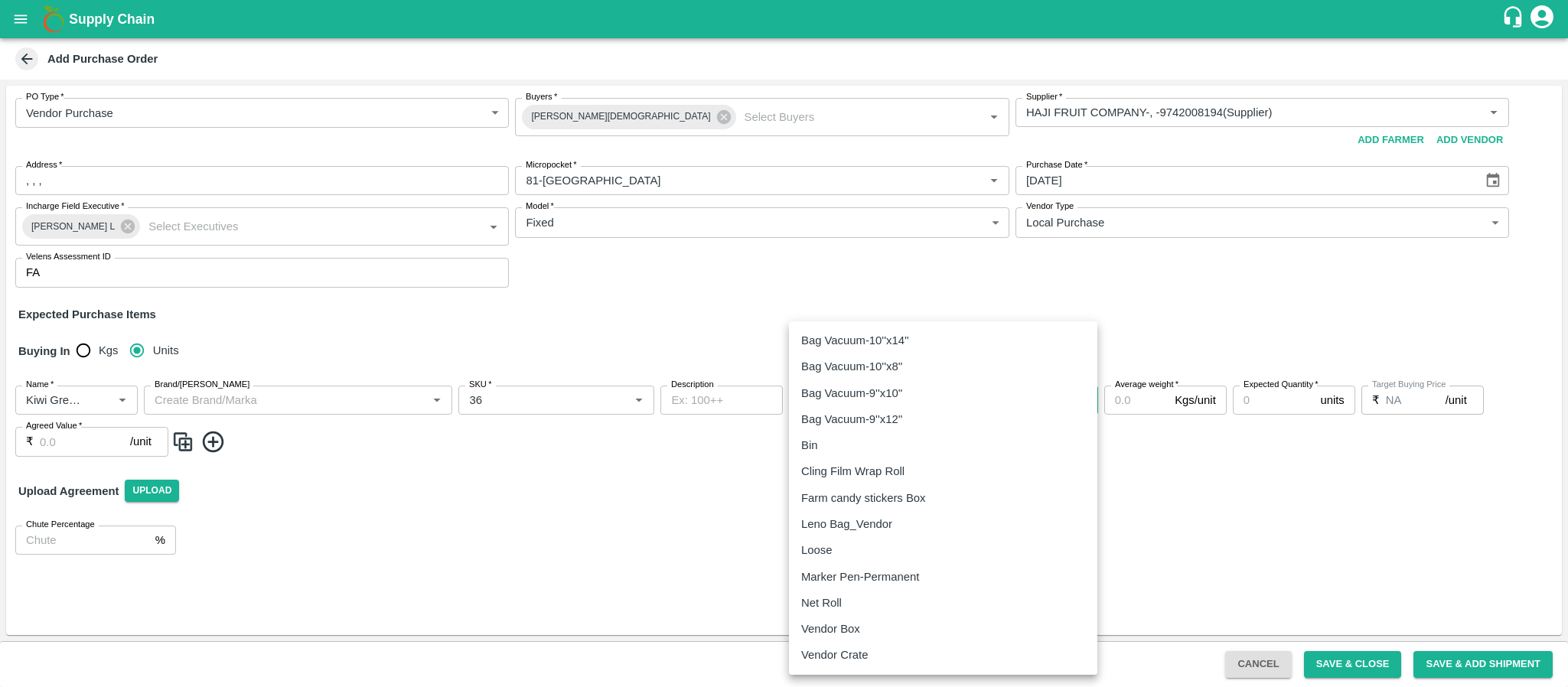
click at [816, 398] on body "Supply Chain Add Purchase Order PO Type   * Vendor Purchase 2 PO Type Buyers   …" at bounding box center [784, 344] width 1568 height 687
click at [821, 622] on p "Vendor Box" at bounding box center [830, 629] width 59 height 17
type input "276"
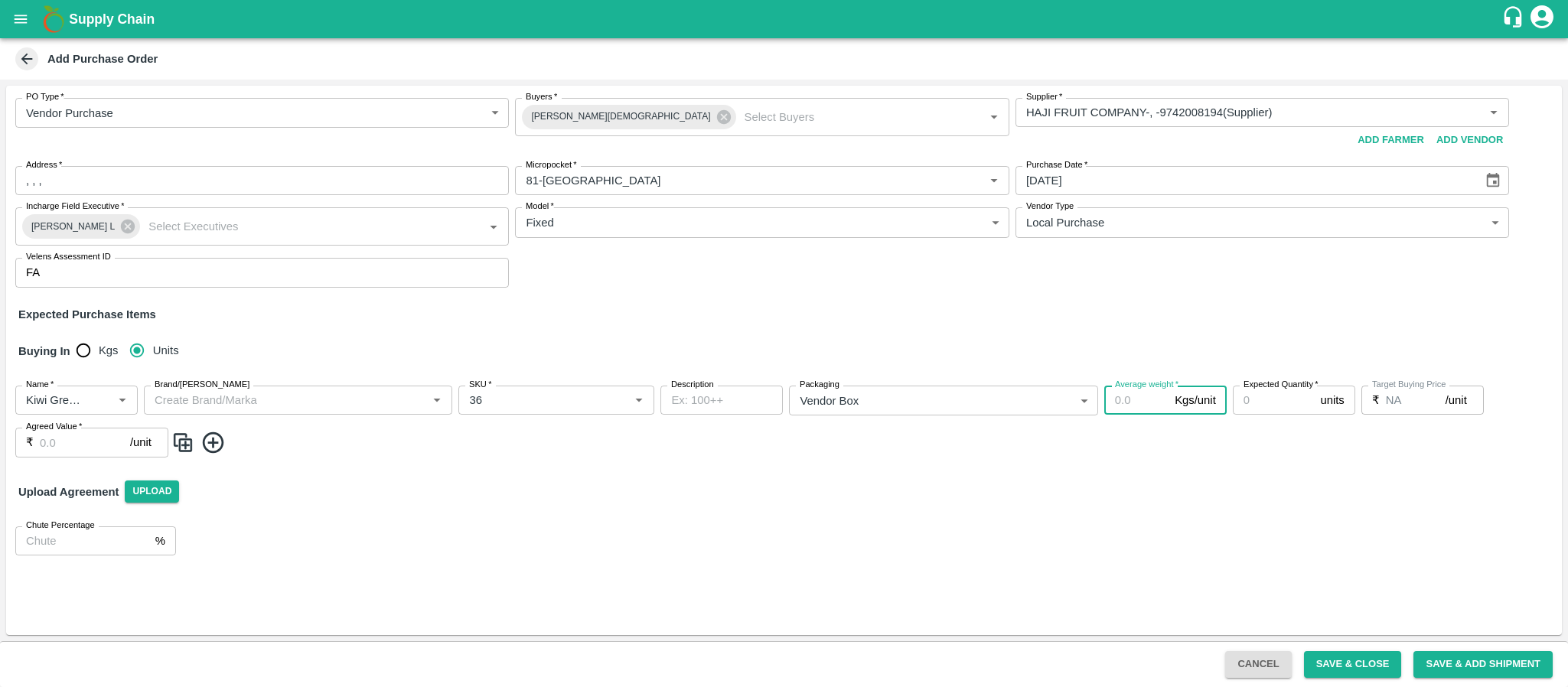
click at [1133, 411] on input "Average weight   *" at bounding box center [1136, 400] width 65 height 29
type input "10"
click at [1249, 402] on input "Expected Quantity   *" at bounding box center [1273, 400] width 82 height 29
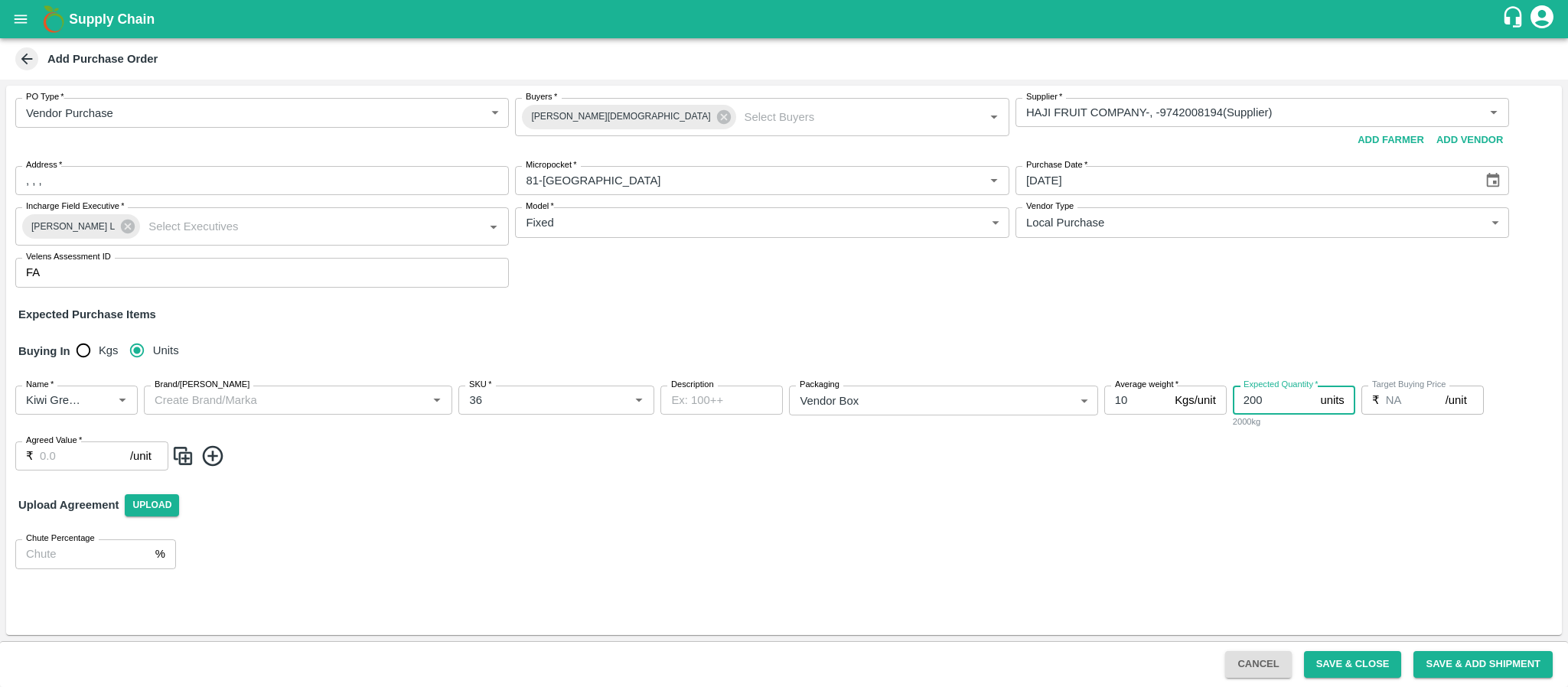
type input "200"
click at [62, 455] on input "Agreed Value   *" at bounding box center [84, 455] width 90 height 29
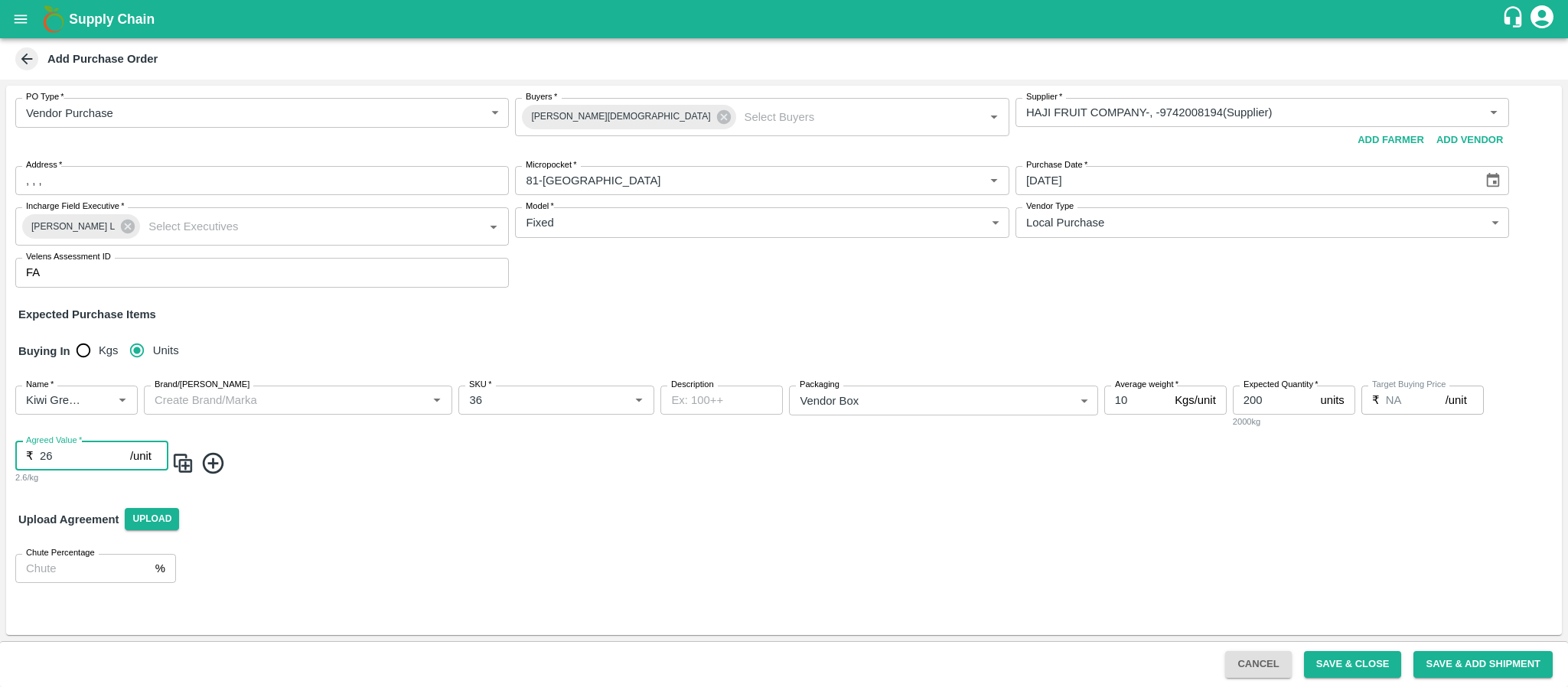
click at [66, 457] on input "26" at bounding box center [84, 455] width 90 height 29
type input "2475"
click at [205, 461] on icon at bounding box center [212, 463] width 26 height 26
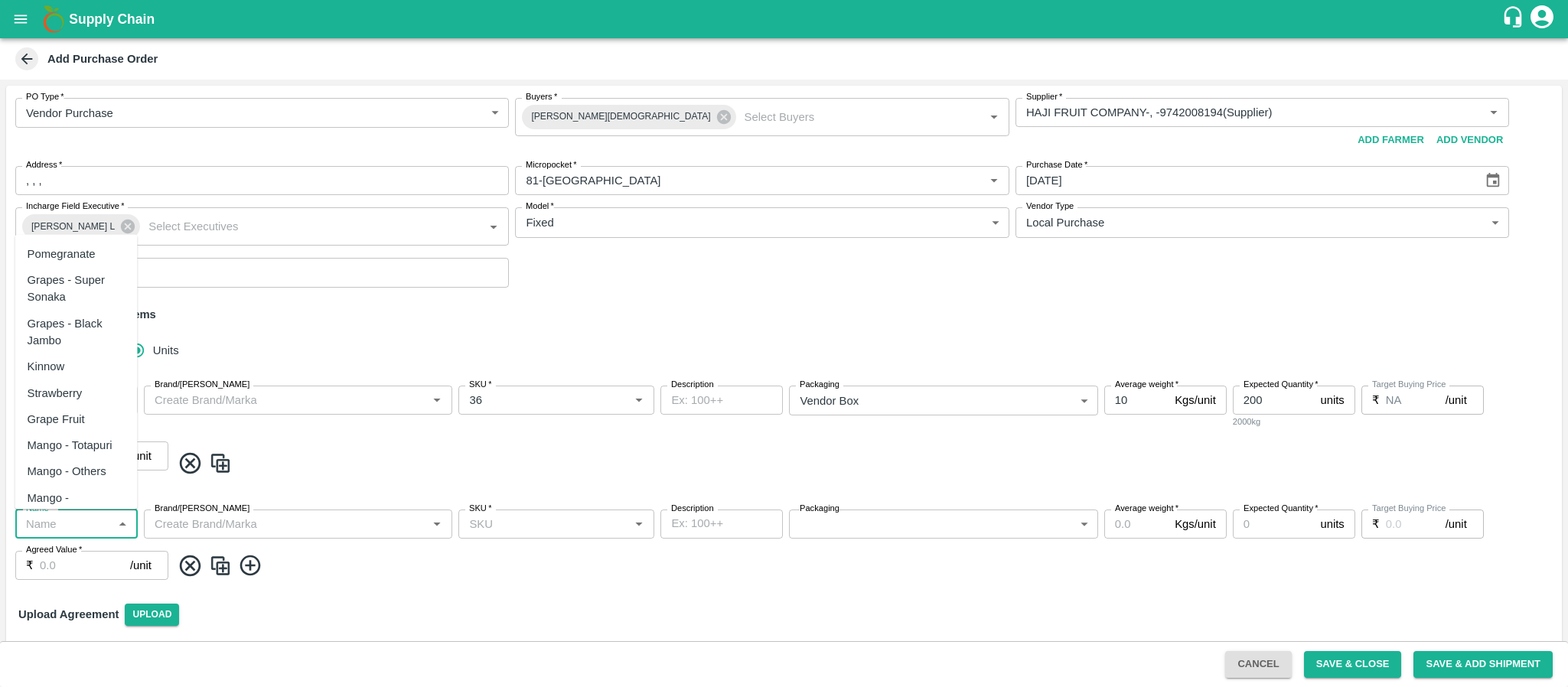
click at [62, 532] on input "Name   *" at bounding box center [64, 524] width 88 height 20
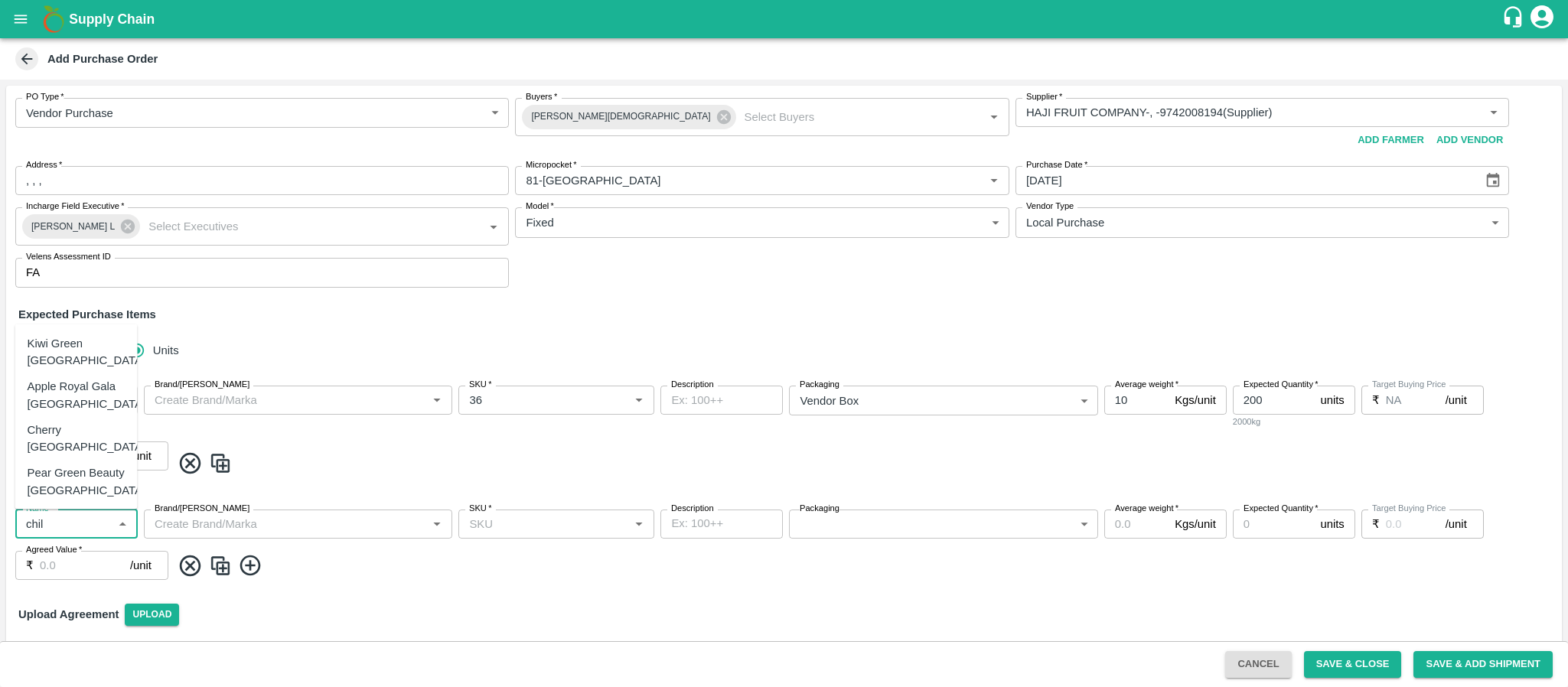
click at [88, 369] on div "Kiwi Green [GEOGRAPHIC_DATA]" at bounding box center [86, 351] width 119 height 34
type input "Kiwi Green [GEOGRAPHIC_DATA]"
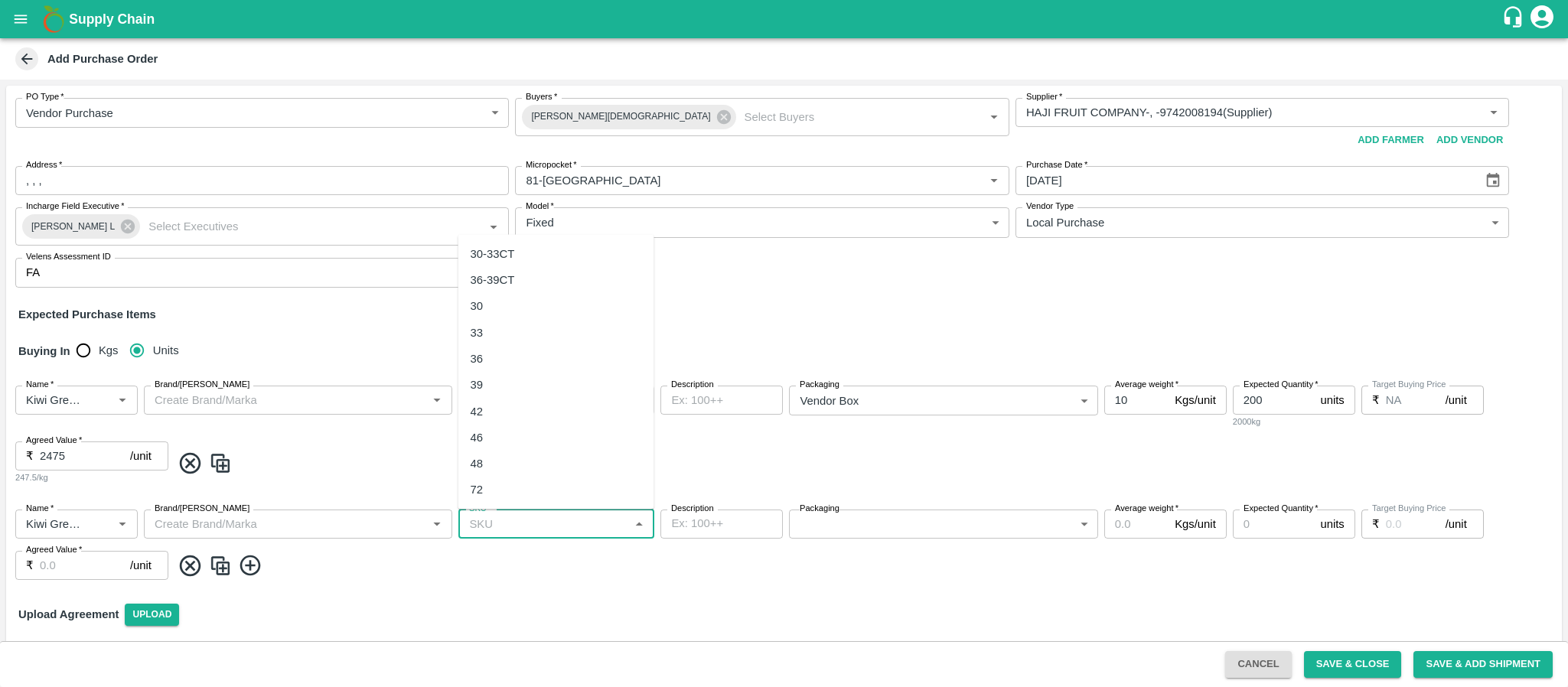
click at [526, 522] on input "SKU   *" at bounding box center [544, 524] width 161 height 20
click at [517, 372] on div "39" at bounding box center [556, 384] width 195 height 26
type input "39"
type input "NA"
click at [833, 527] on body "Supply Chain Add Purchase Order PO Type   * Vendor Purchase 2 PO Type Buyers   …" at bounding box center [784, 344] width 1568 height 687
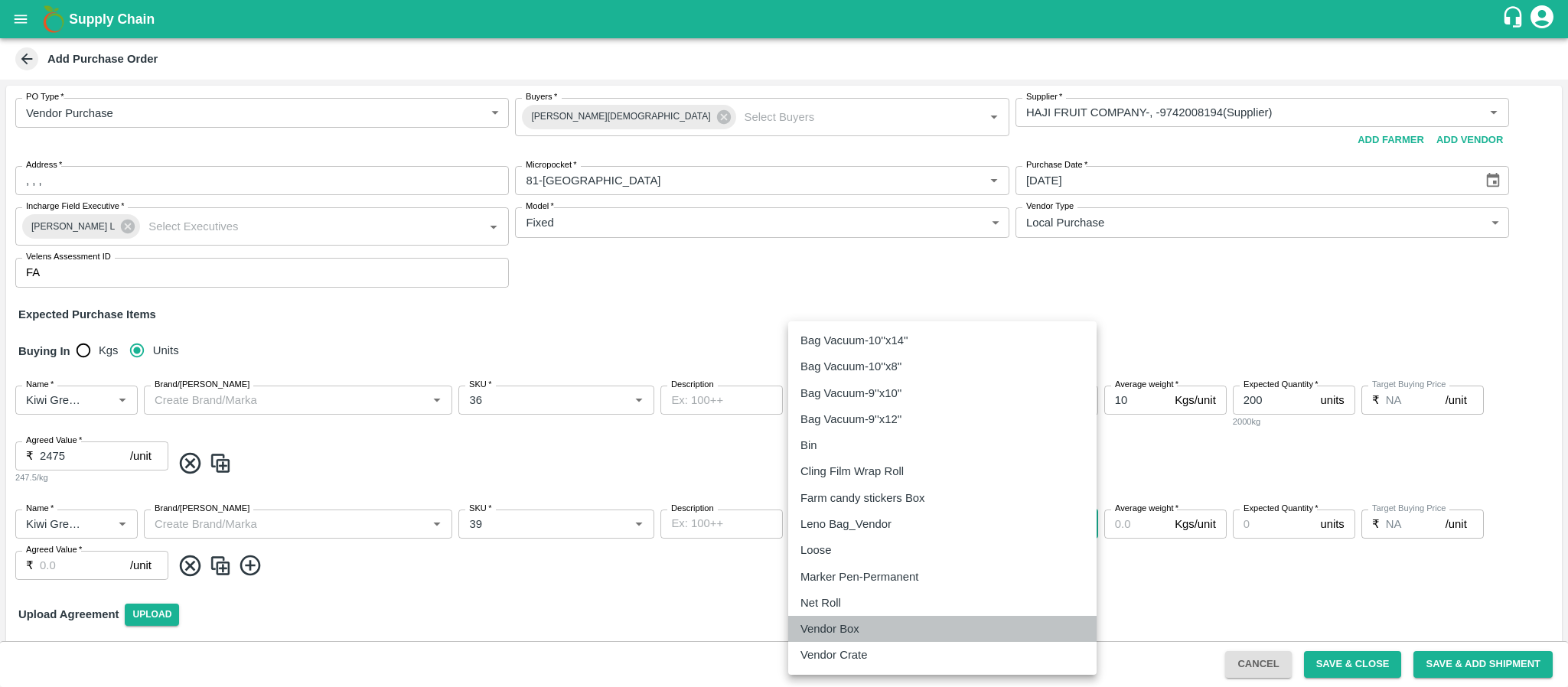
click at [840, 627] on p "Vendor Box" at bounding box center [830, 629] width 59 height 17
type input "276"
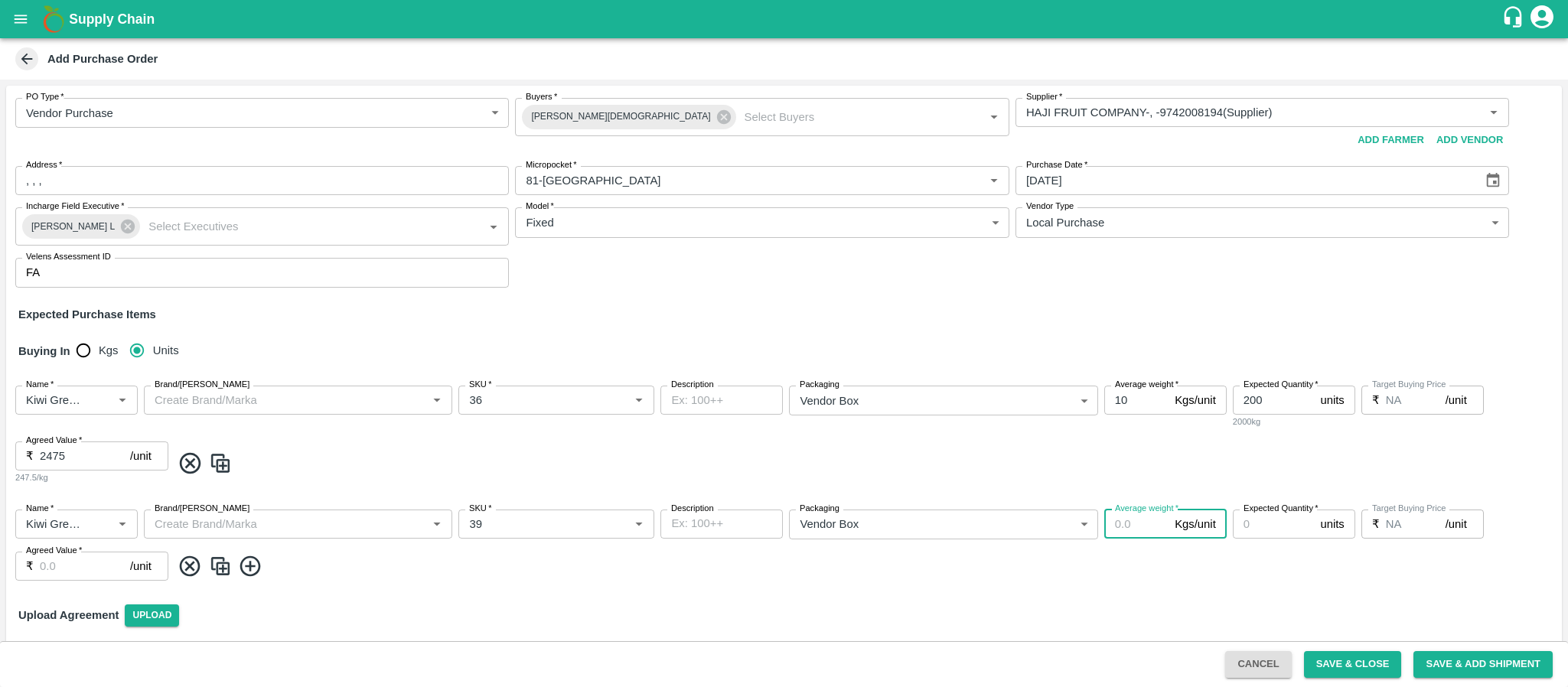
click at [1118, 522] on input "Average weight   *" at bounding box center [1136, 524] width 65 height 29
type input "10"
click at [1264, 527] on input "Expected Quantity   *" at bounding box center [1273, 524] width 82 height 29
type input "3"
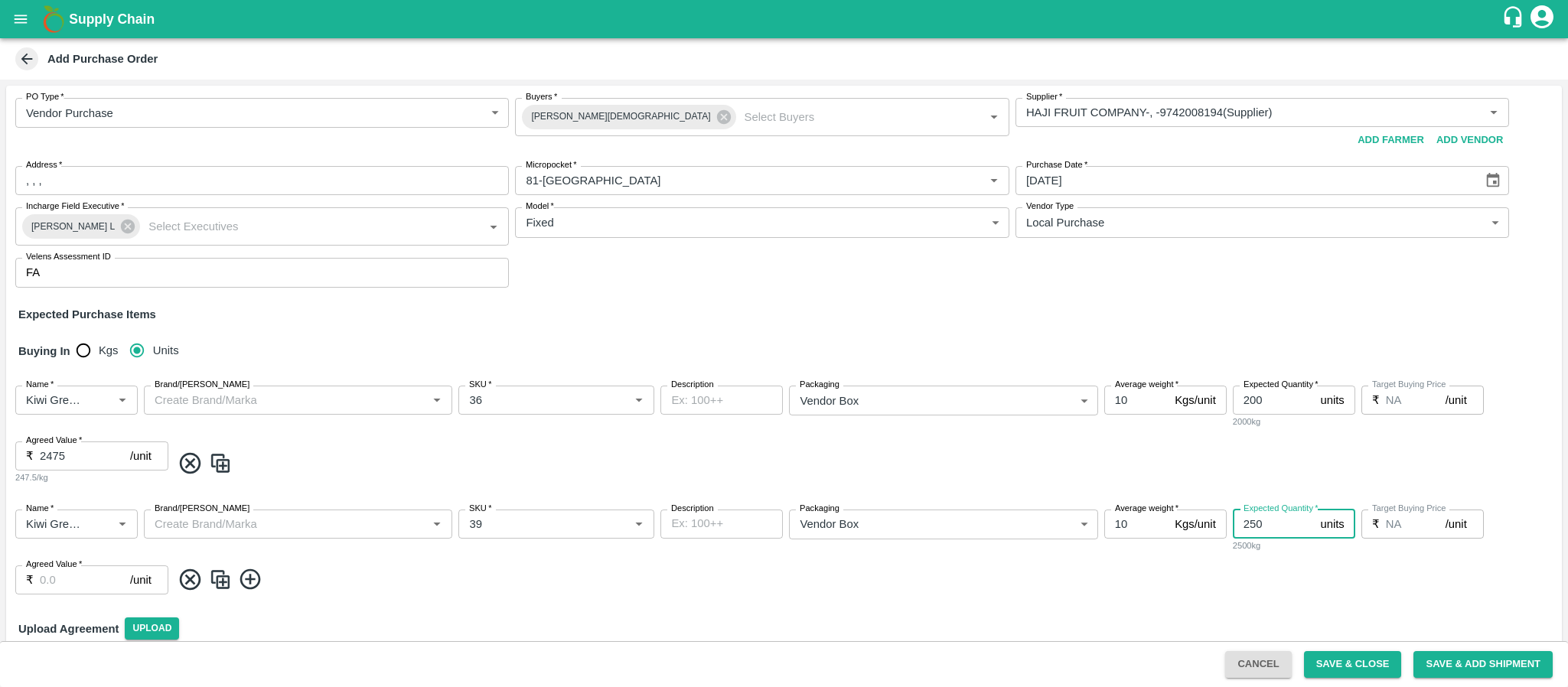
type input "250"
click at [56, 584] on input "Agreed Value   *" at bounding box center [84, 580] width 90 height 29
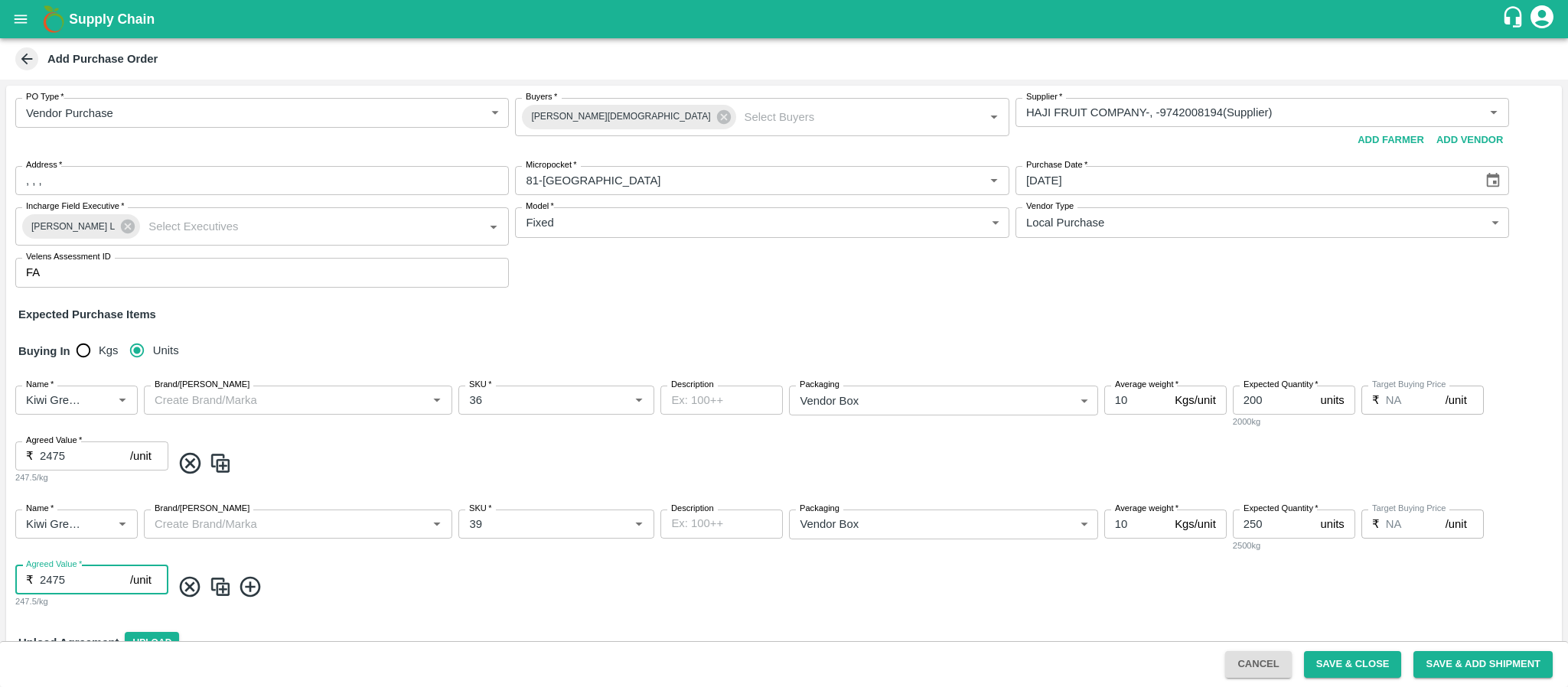
scroll to position [83, 0]
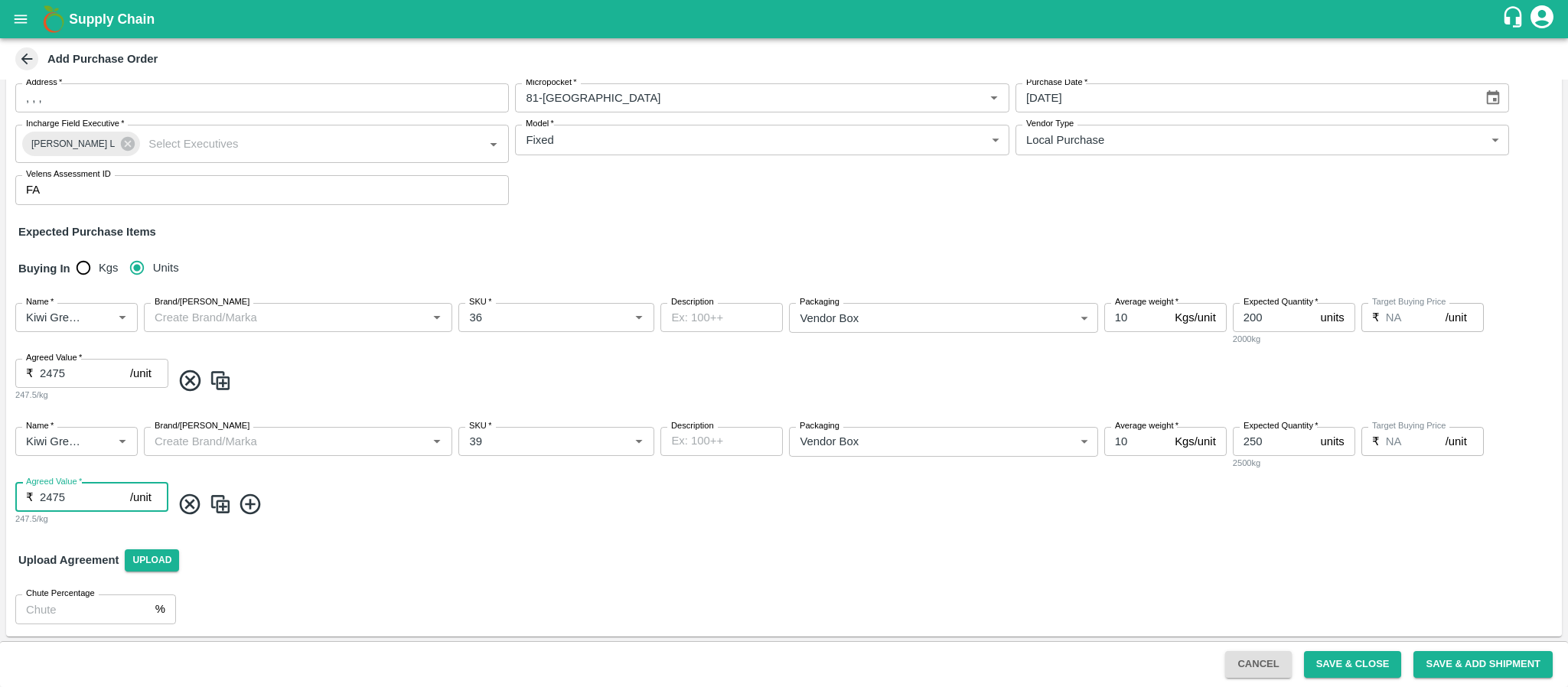
type input "2475"
click at [1335, 661] on button "Save & Close" at bounding box center [1352, 664] width 98 height 27
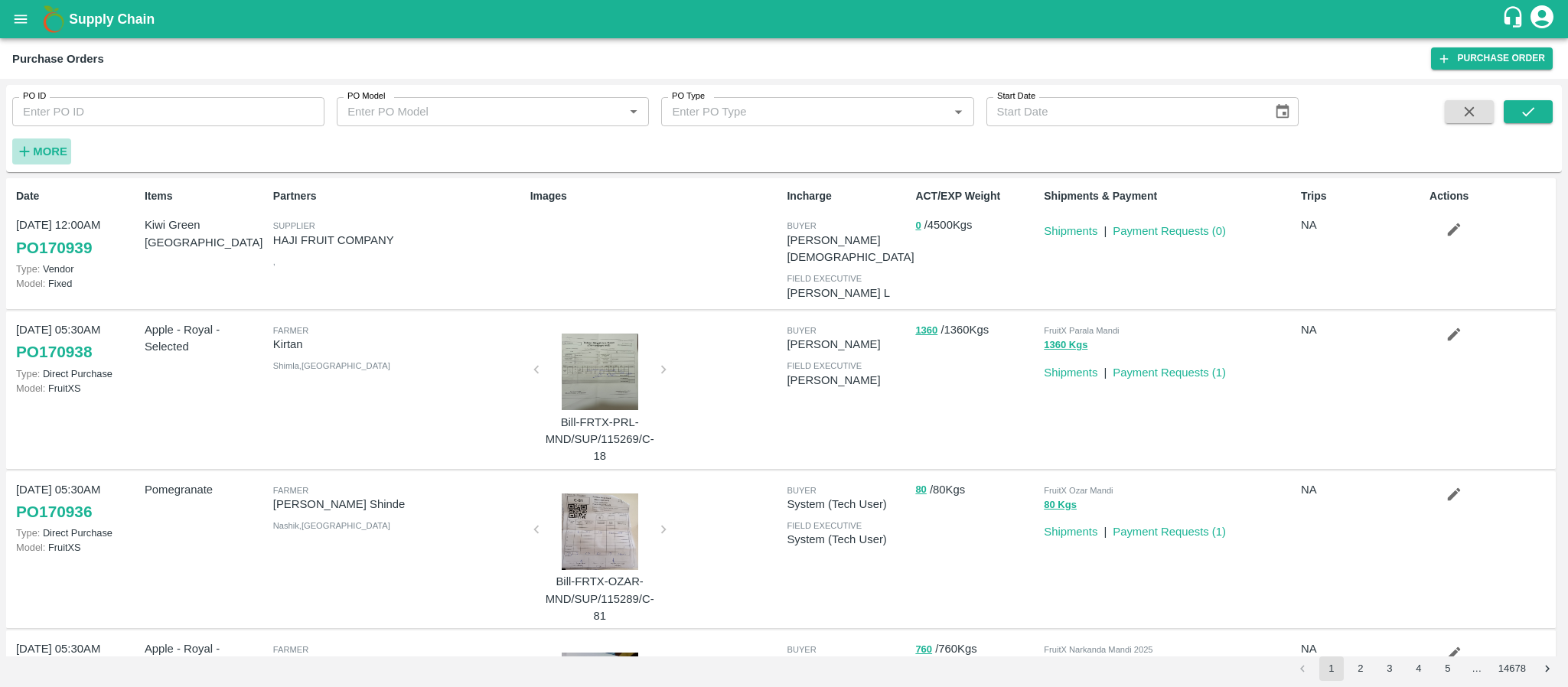
click at [51, 149] on strong "More" at bounding box center [50, 151] width 34 height 12
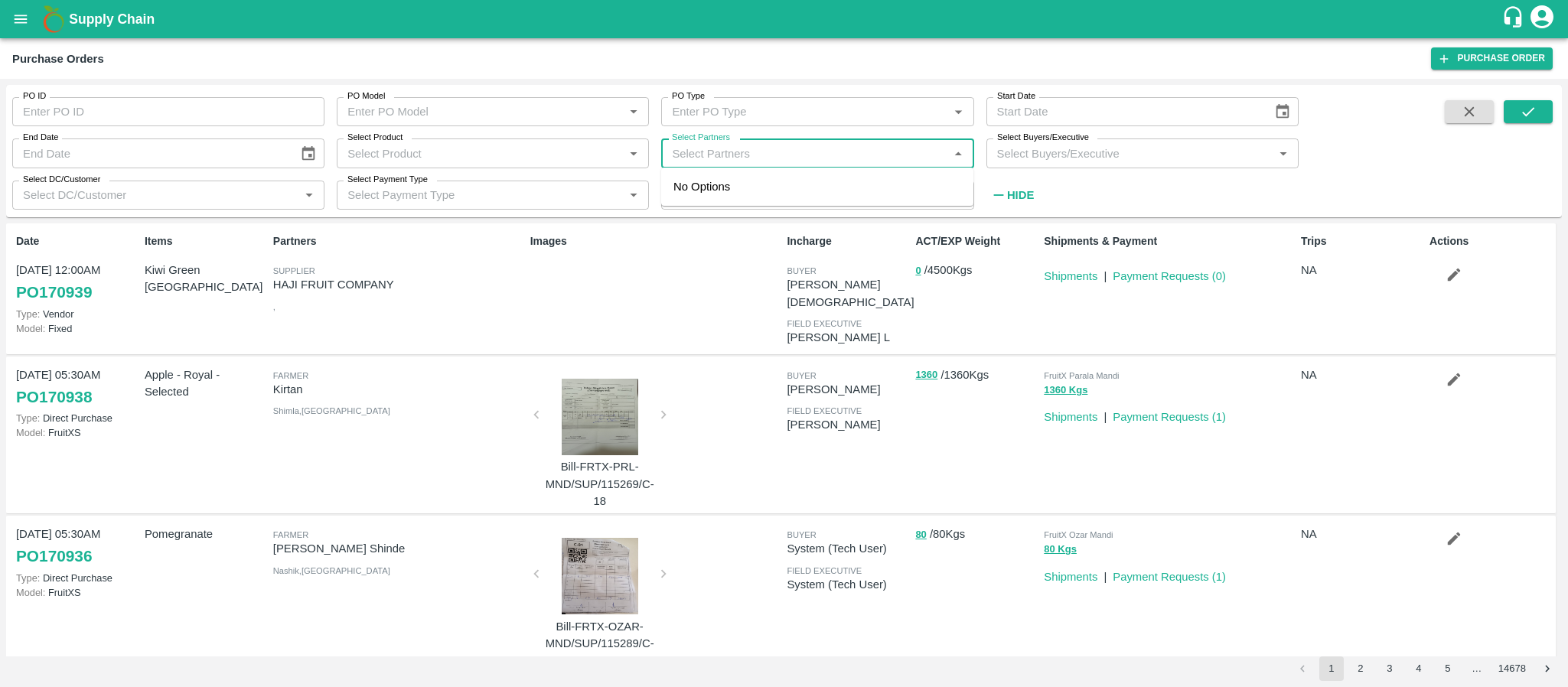
click at [766, 152] on input "Select Partners" at bounding box center [804, 153] width 278 height 20
